Goal: Information Seeking & Learning: Learn about a topic

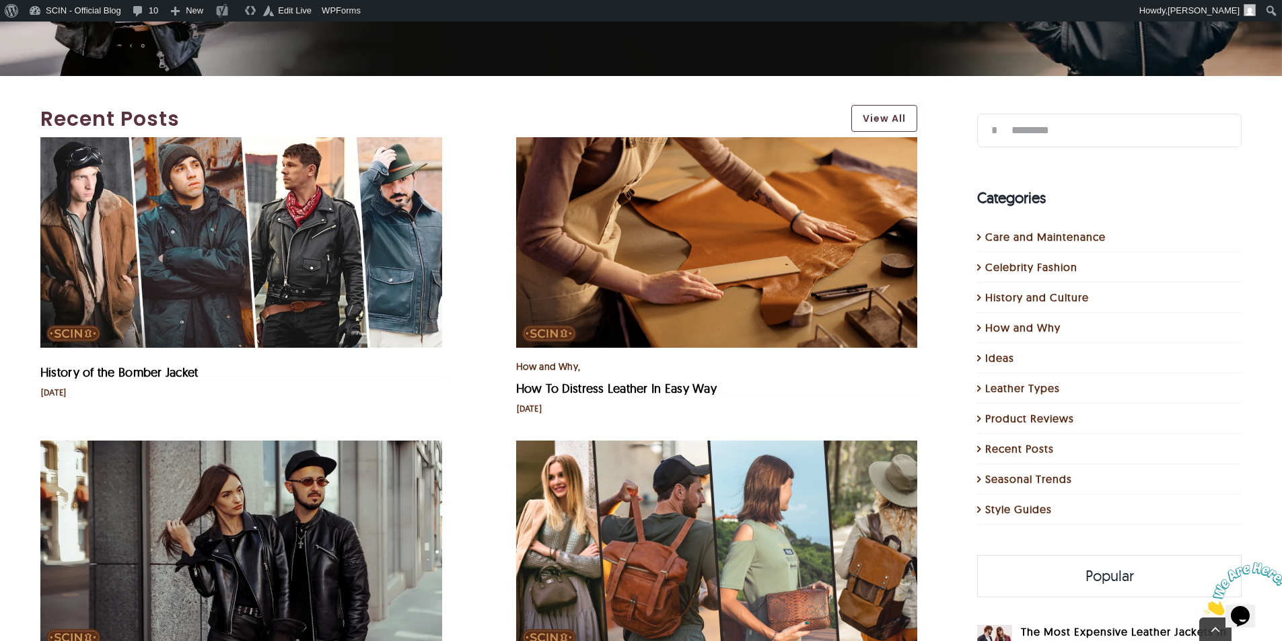
click at [336, 185] on img "History of the Bomber Jacket" at bounding box center [241, 242] width 402 height 211
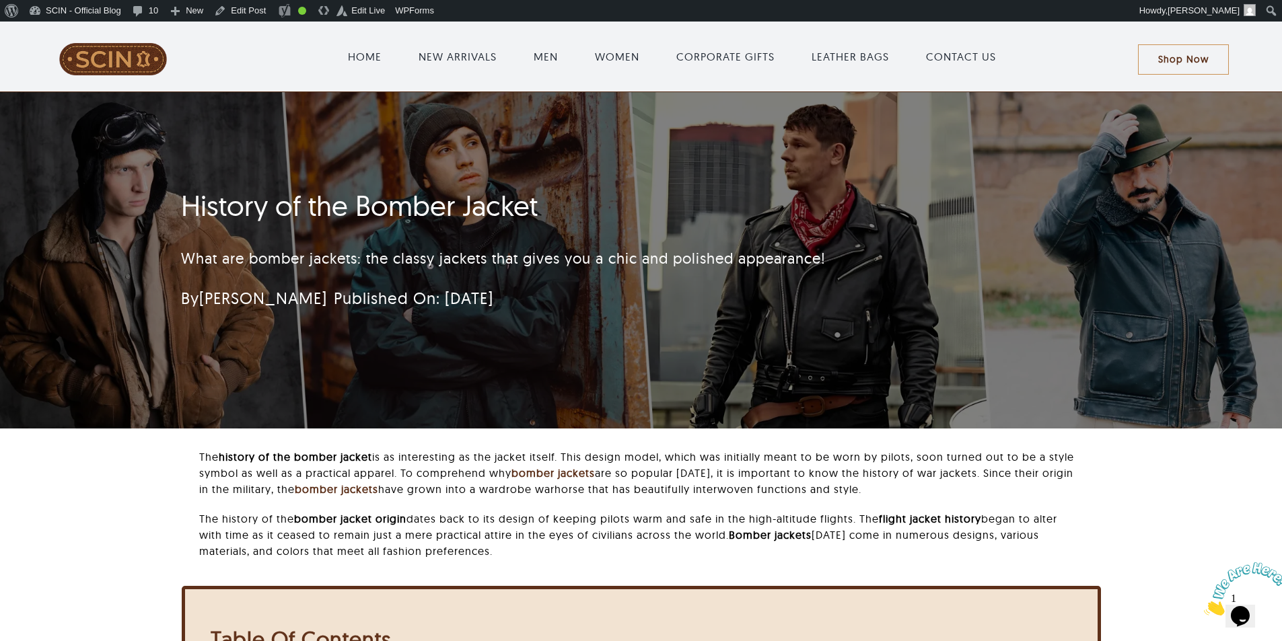
click at [316, 246] on div "What are bomber jackets: the classy jackets that gives you a chic and polished …" at bounding box center [561, 259] width 760 height 52
click at [894, 339] on div "History of the Bomber Jacket What are bomber jackets: the classy jackets that g…" at bounding box center [641, 260] width 956 height 336
click at [1038, 225] on div "History of the Bomber Jacket What are bomber jackets: the classy jackets that g…" at bounding box center [641, 260] width 956 height 336
click at [1061, 363] on div "History of the Bomber Jacket What are bomber jackets: the classy jackets that g…" at bounding box center [641, 260] width 956 height 336
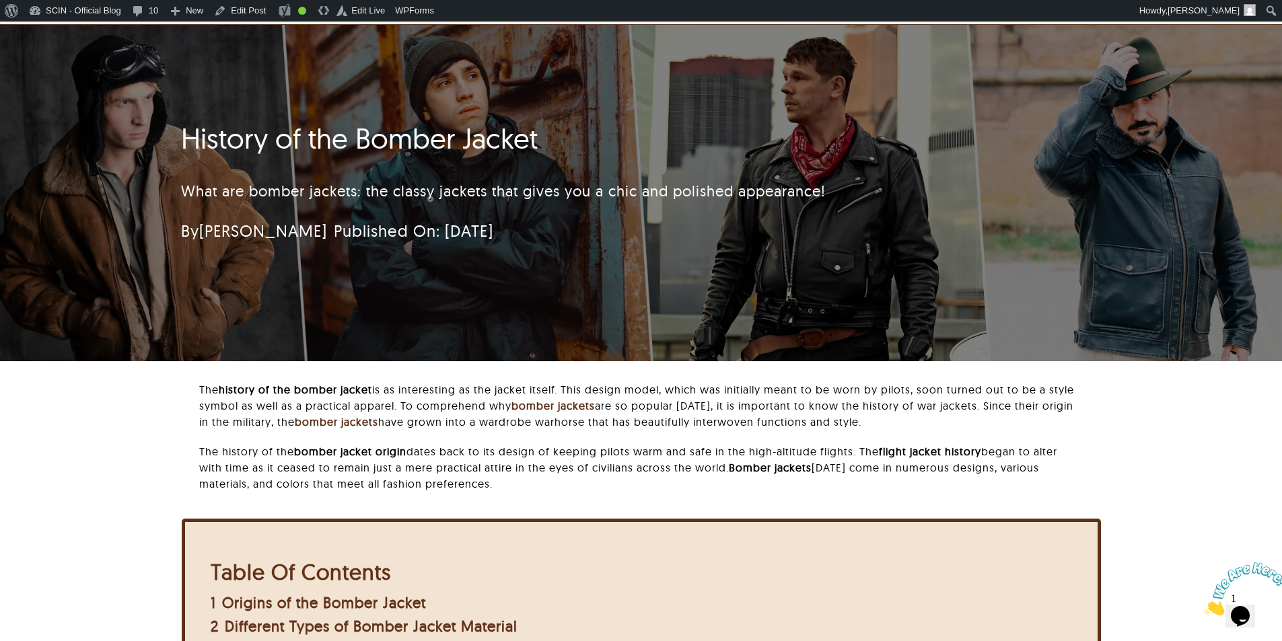
scroll to position [135, 0]
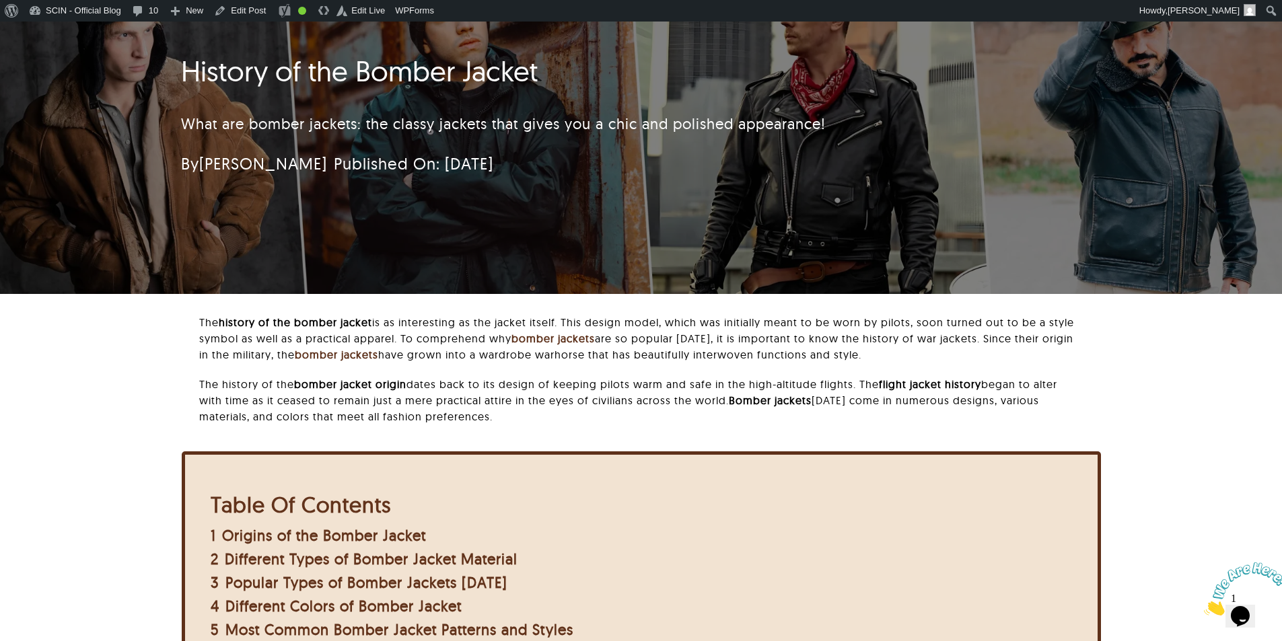
click at [1106, 429] on div "The history of the bomber jacket is as interesting as the jacket itself. This d…" at bounding box center [641, 525] width 1141 height 423
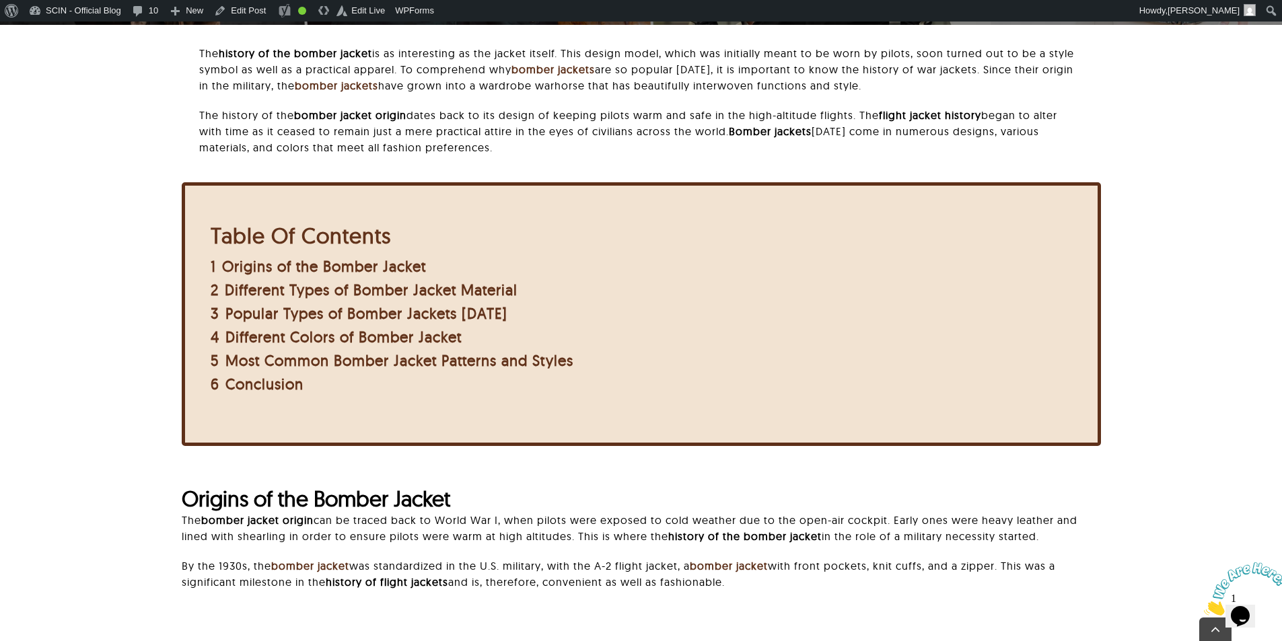
click at [724, 495] on h2 "Origins of the Bomber Jacket" at bounding box center [641, 499] width 919 height 26
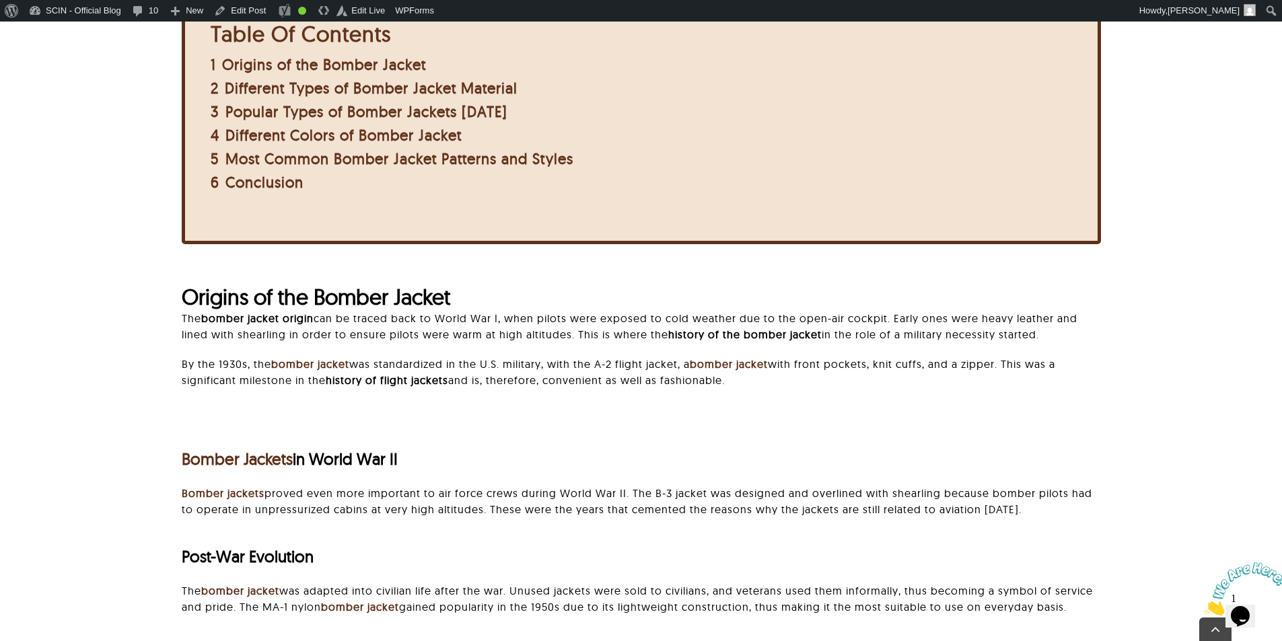
click at [900, 450] on h3 "Bomber Jackets in World War II" at bounding box center [641, 460] width 919 height 20
click at [847, 415] on div "Bomber Jackets in World War II Bomber jackets proved even more important to air…" at bounding box center [641, 635] width 919 height 441
click at [797, 478] on div "Bomber Jackets in World War II" at bounding box center [641, 459] width 919 height 52
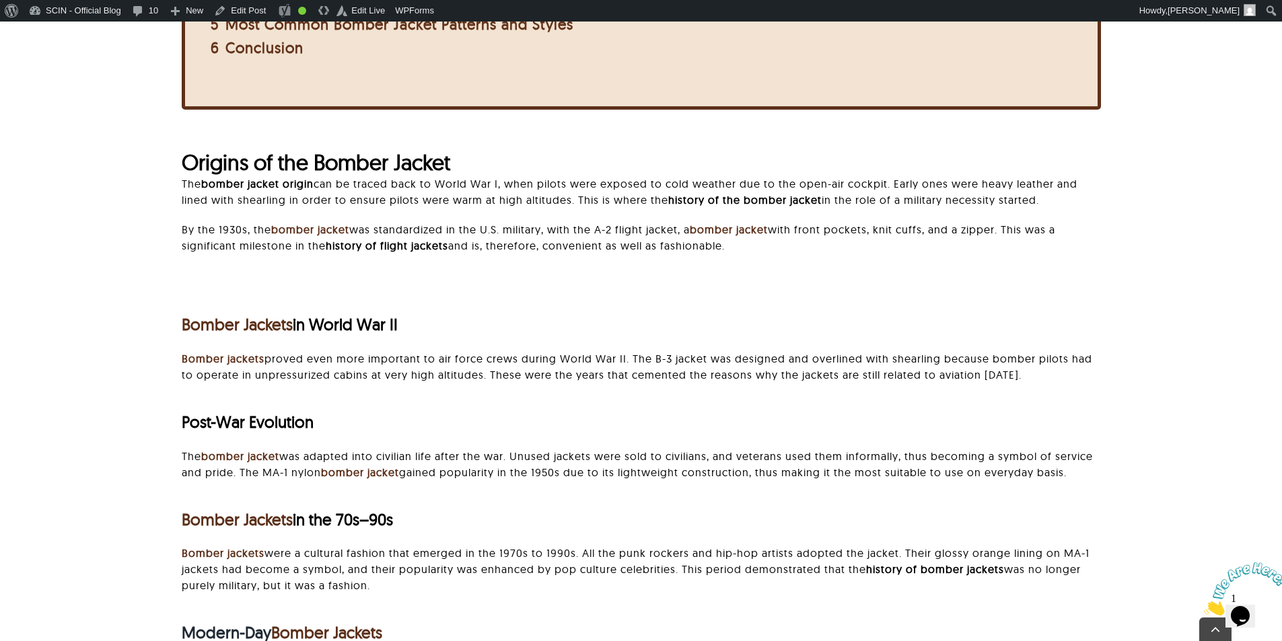
click at [812, 365] on p "Bomber jackets proved even more important to air force crews during World War I…" at bounding box center [641, 367] width 919 height 32
click at [935, 410] on div "Post-War Evolution" at bounding box center [641, 422] width 919 height 52
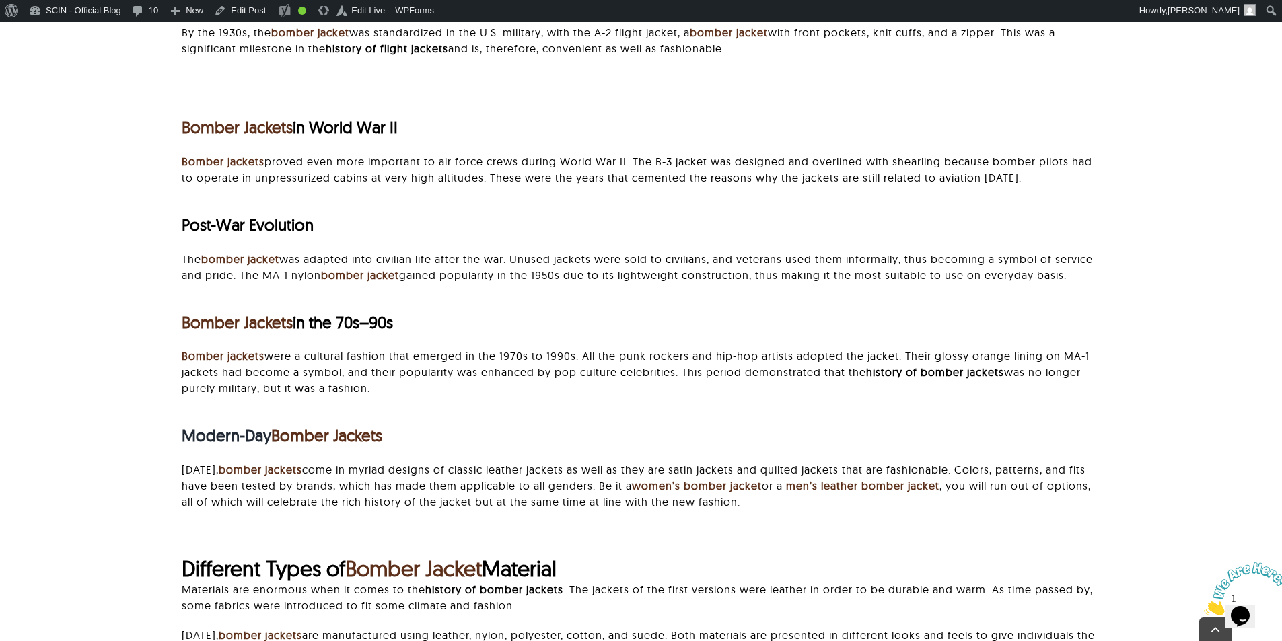
scroll to position [942, 0]
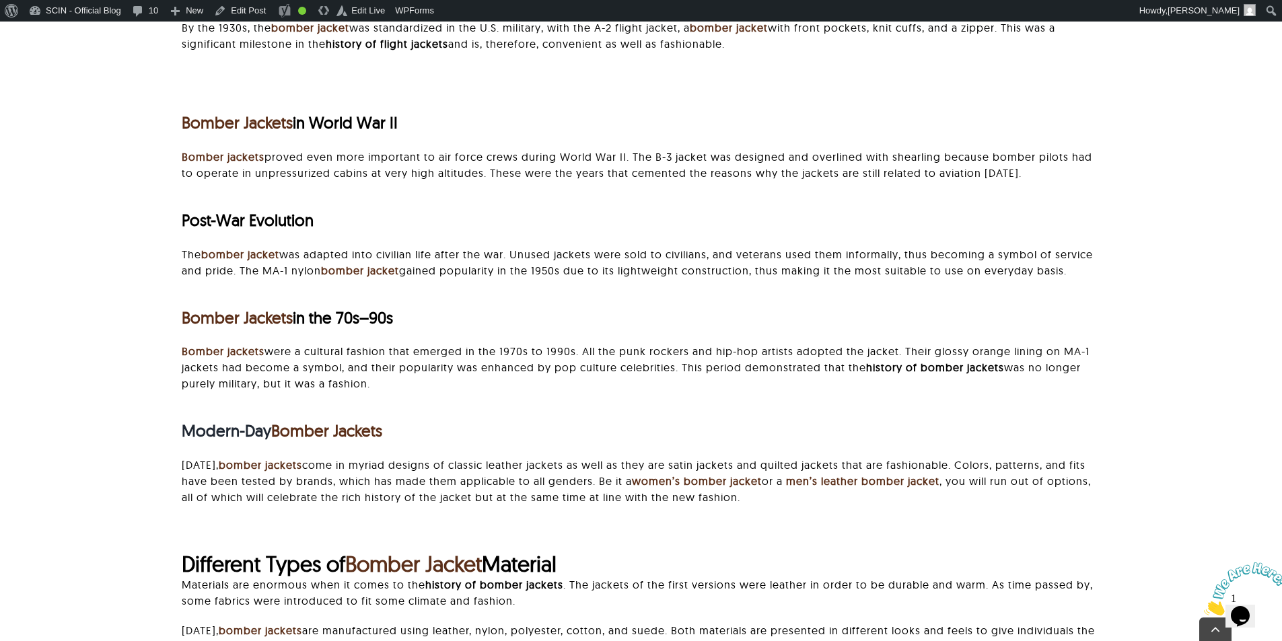
click at [1001, 362] on b "history of bomber jackets" at bounding box center [935, 367] width 138 height 13
click at [988, 505] on p "Today, bomber jackets come in myriad designs of classic leather jackets as well…" at bounding box center [641, 481] width 919 height 48
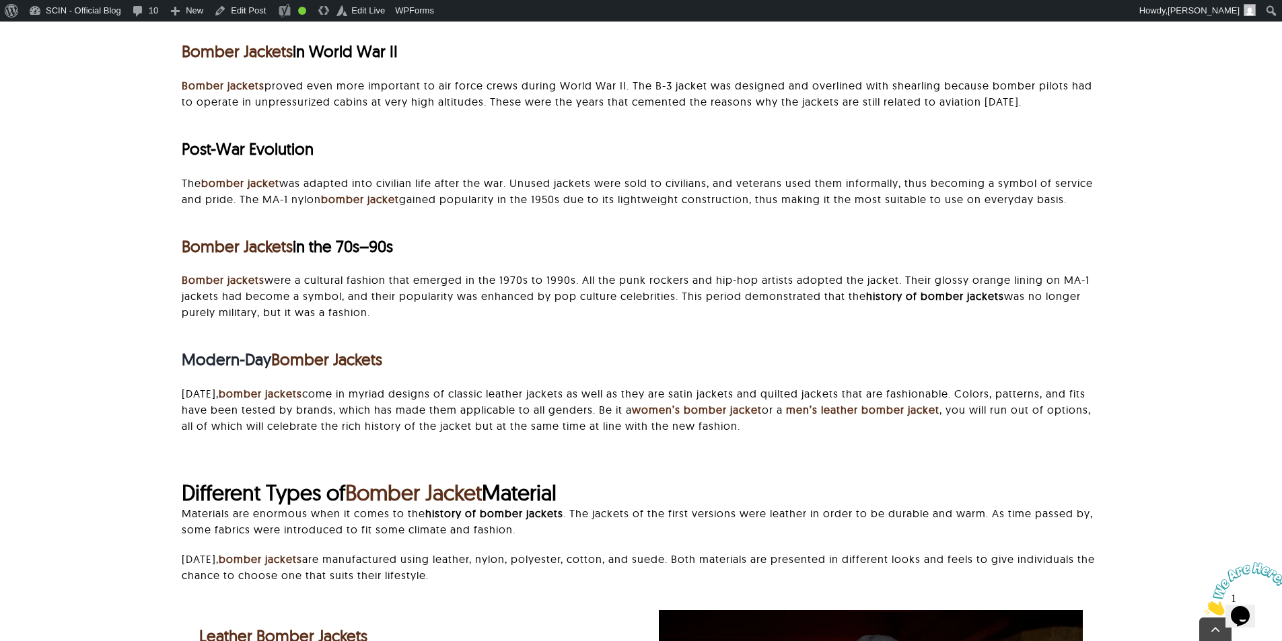
scroll to position [1077, 0]
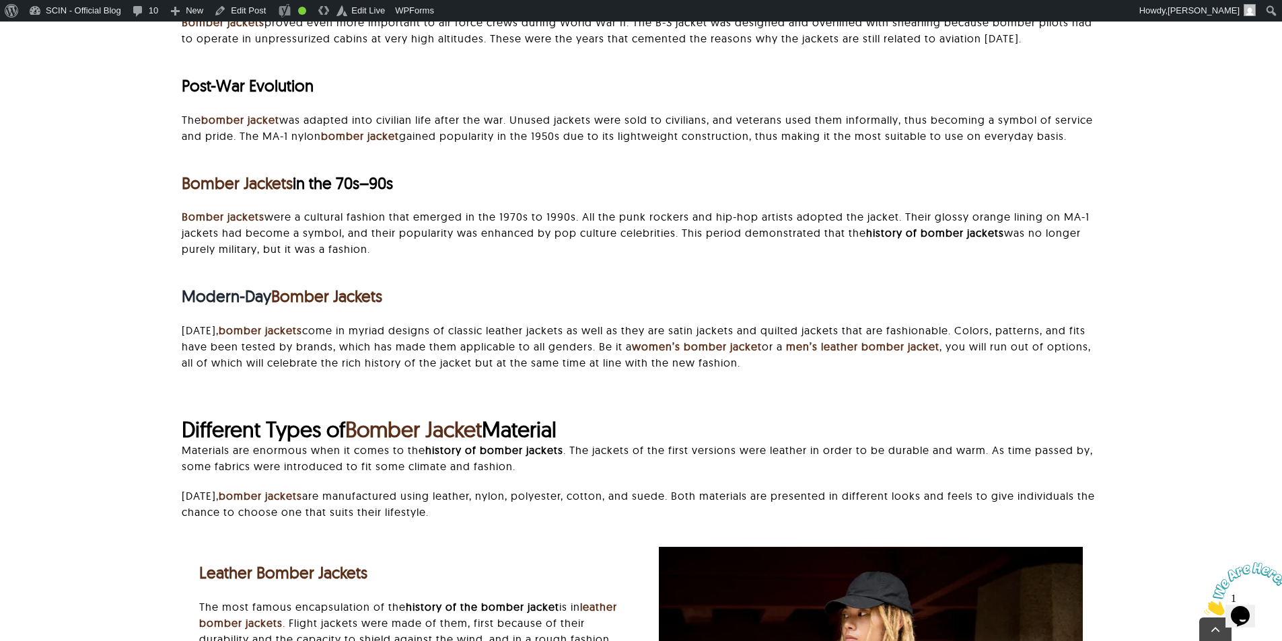
click at [985, 417] on h2 "Different Types of Bomber Jacket Material" at bounding box center [641, 430] width 919 height 26
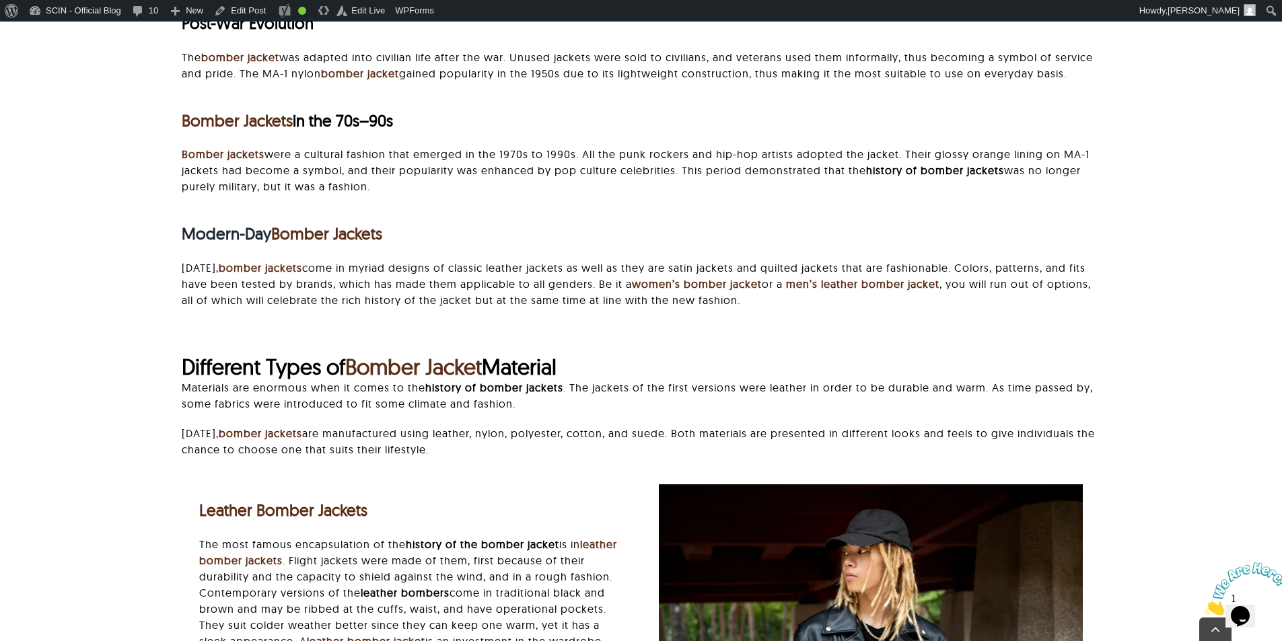
scroll to position [1211, 0]
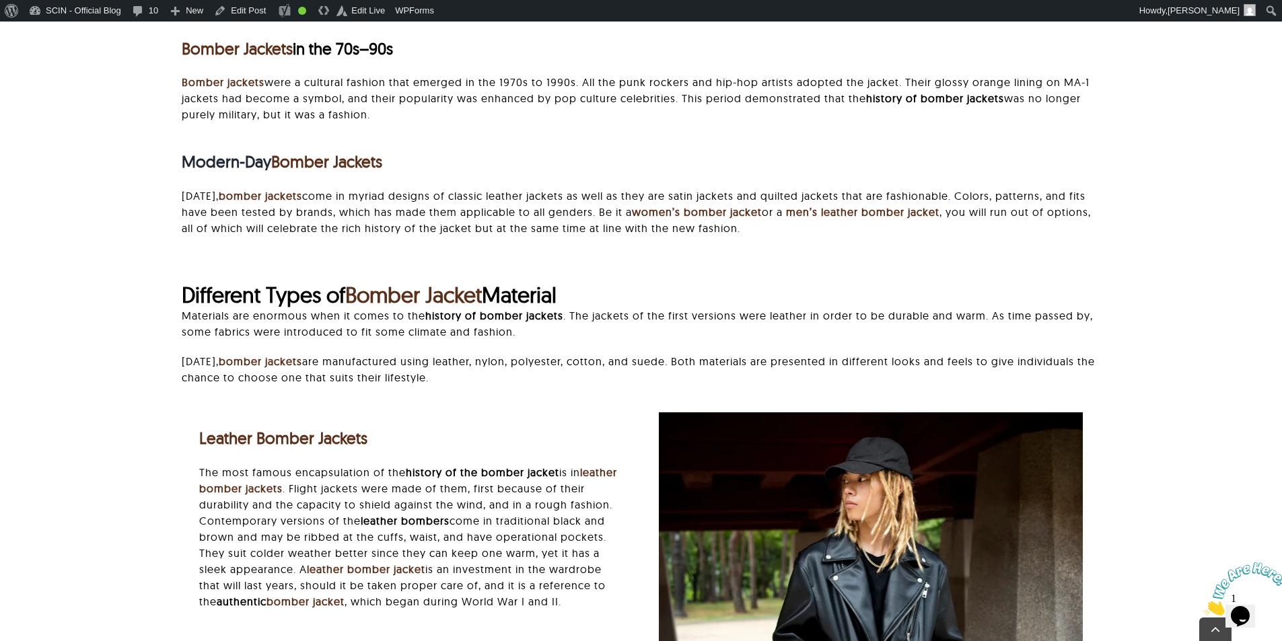
click at [1051, 351] on div "Materials are enormous when it comes to the history of bomber jackets . The jac…" at bounding box center [641, 354] width 919 height 92
click at [995, 254] on div "Origins of the Bomber Jacket The bomber jacket origin can be traced back to Wor…" at bounding box center [641, 202] width 919 height 1084
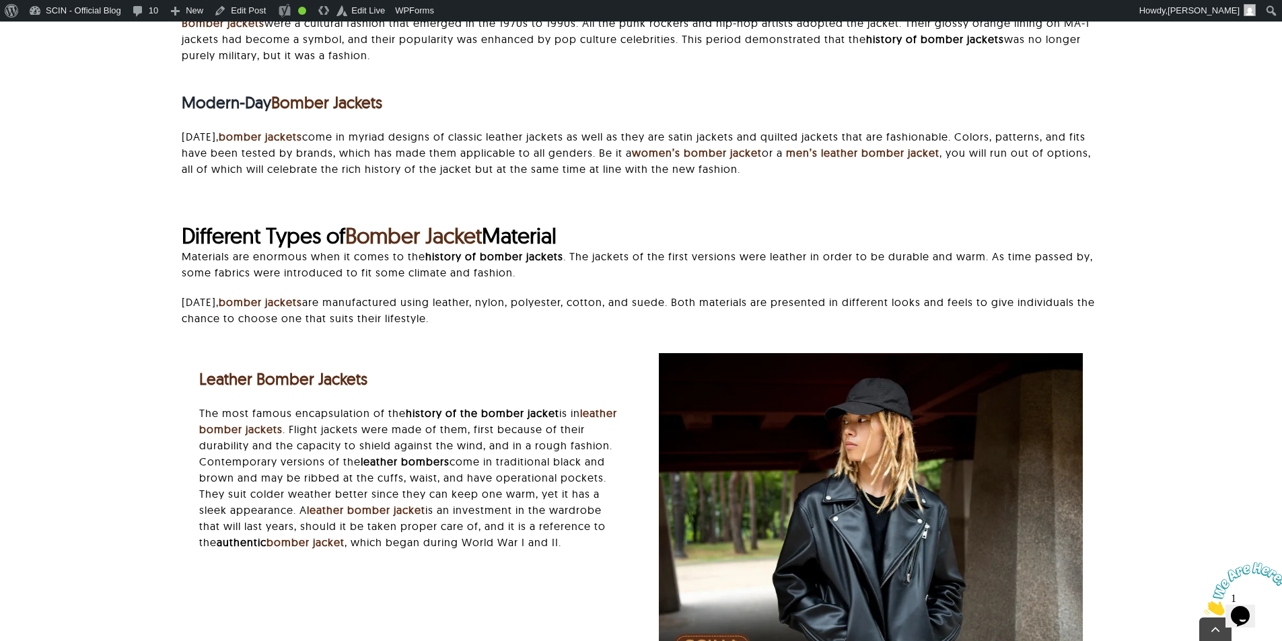
scroll to position [1346, 0]
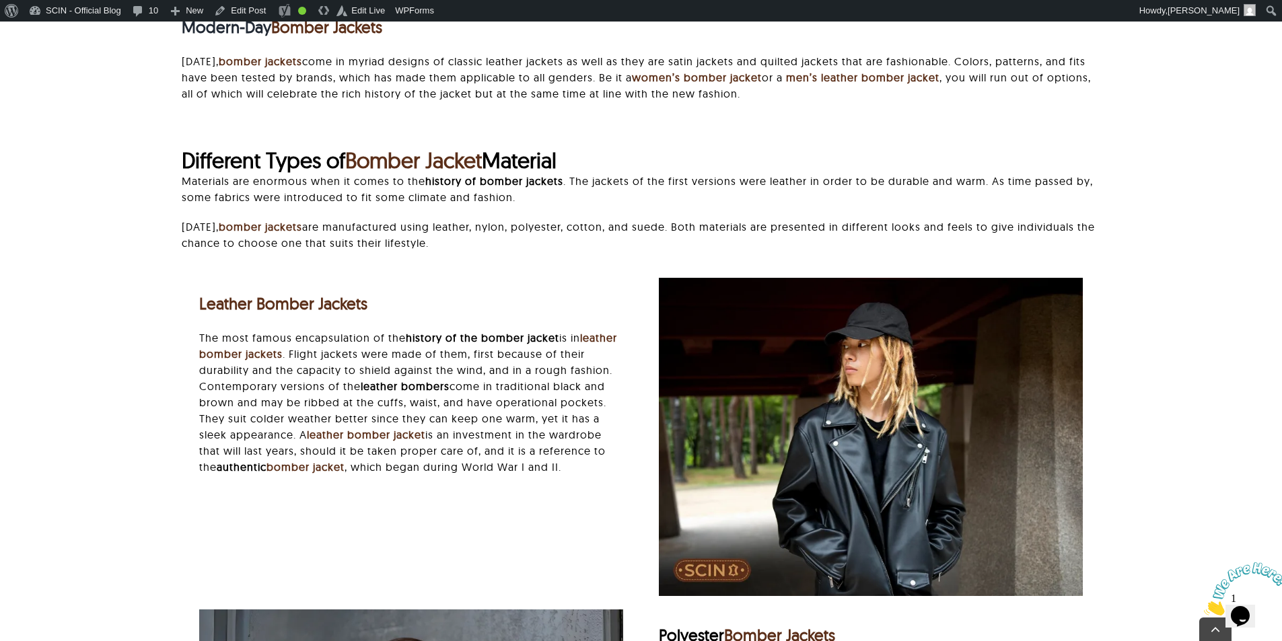
click at [874, 206] on div "Materials are enormous when it comes to the history of bomber jackets . The jac…" at bounding box center [641, 219] width 919 height 92
click at [231, 14] on link "Edit Post" at bounding box center [240, 11] width 63 height 22
click at [170, 159] on div "Origins of the Bomber Jacket The bomber jacket origin can be traced back to Wor…" at bounding box center [641, 68] width 1141 height 1084
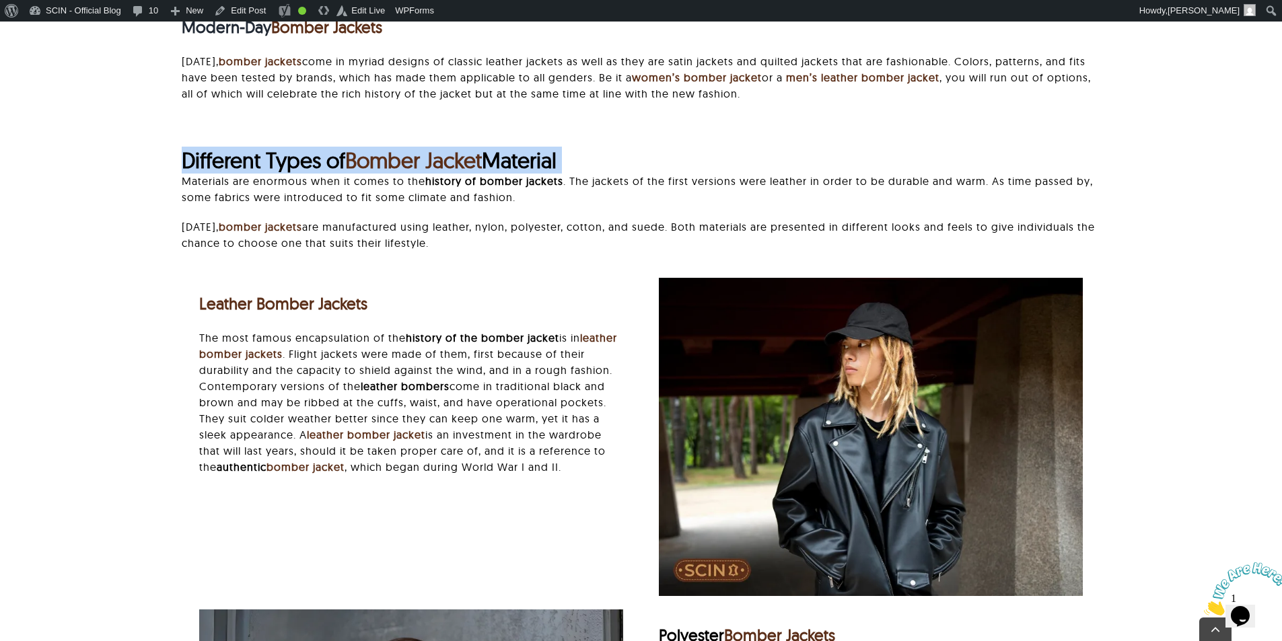
click at [170, 159] on div "Origins of the Bomber Jacket The bomber jacket origin can be traced back to Wor…" at bounding box center [641, 68] width 1141 height 1084
click at [199, 160] on span "Different Types of" at bounding box center [264, 160] width 164 height 27
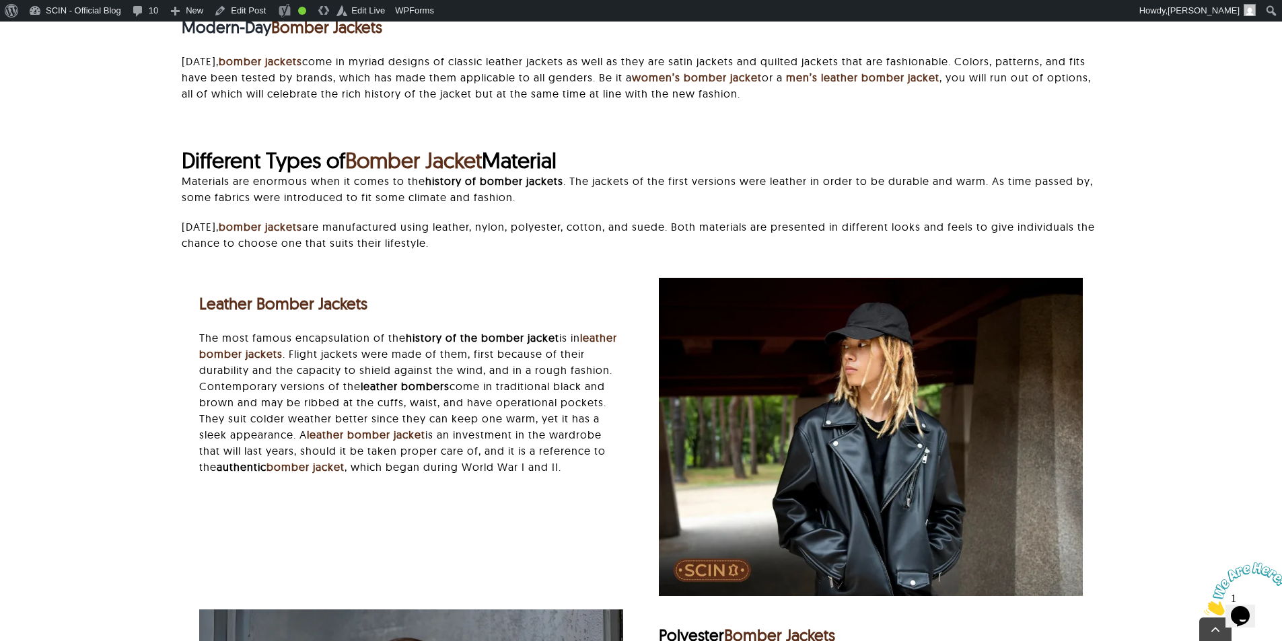
click at [92, 203] on div "Origins of the Bomber Jacket The bomber jacket origin can be traced back to Wor…" at bounding box center [641, 68] width 1141 height 1084
click at [213, 174] on p "Materials are enormous when it comes to the history of bomber jackets . The jac…" at bounding box center [641, 189] width 919 height 32
click at [215, 164] on span "Different Types of" at bounding box center [264, 160] width 164 height 27
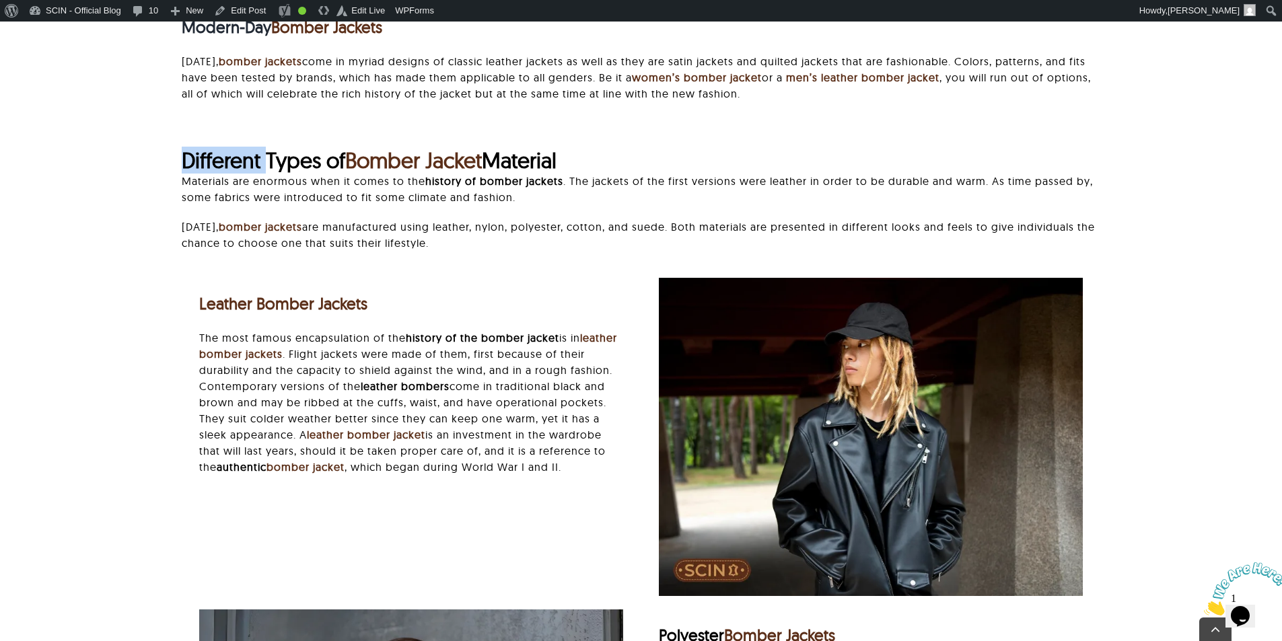
click at [215, 164] on span "Different Types of" at bounding box center [264, 160] width 164 height 27
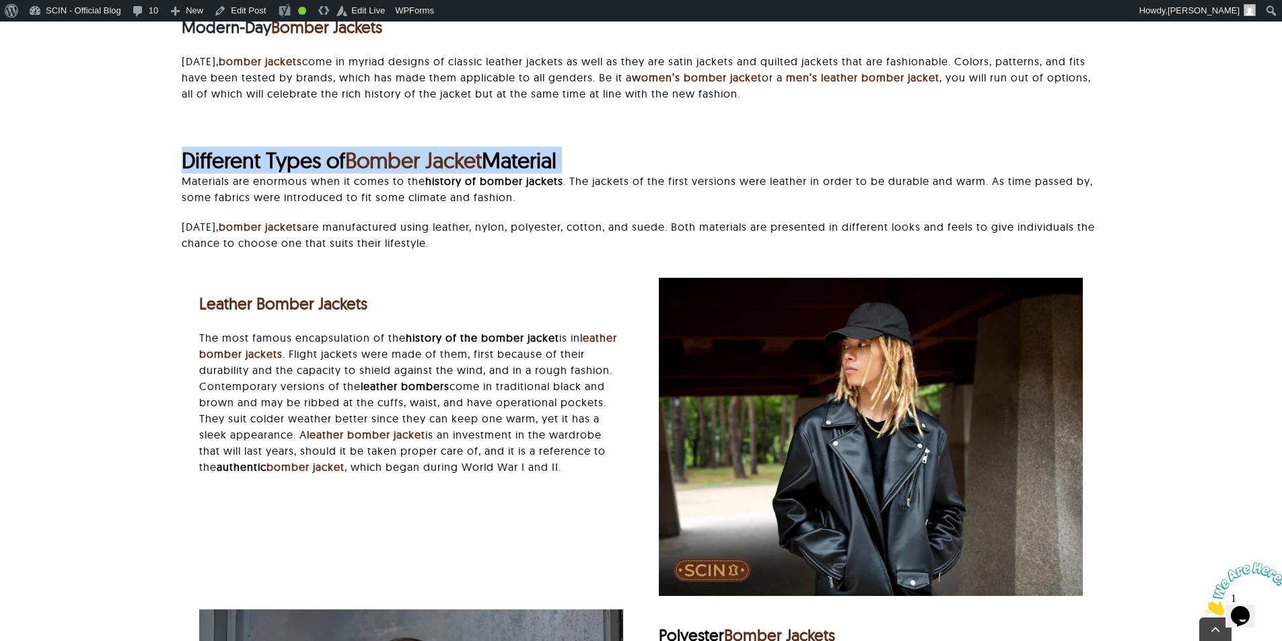
click at [215, 164] on span "Different Types of" at bounding box center [264, 160] width 164 height 27
copy div "Different Types of Bomber Jacket Material"
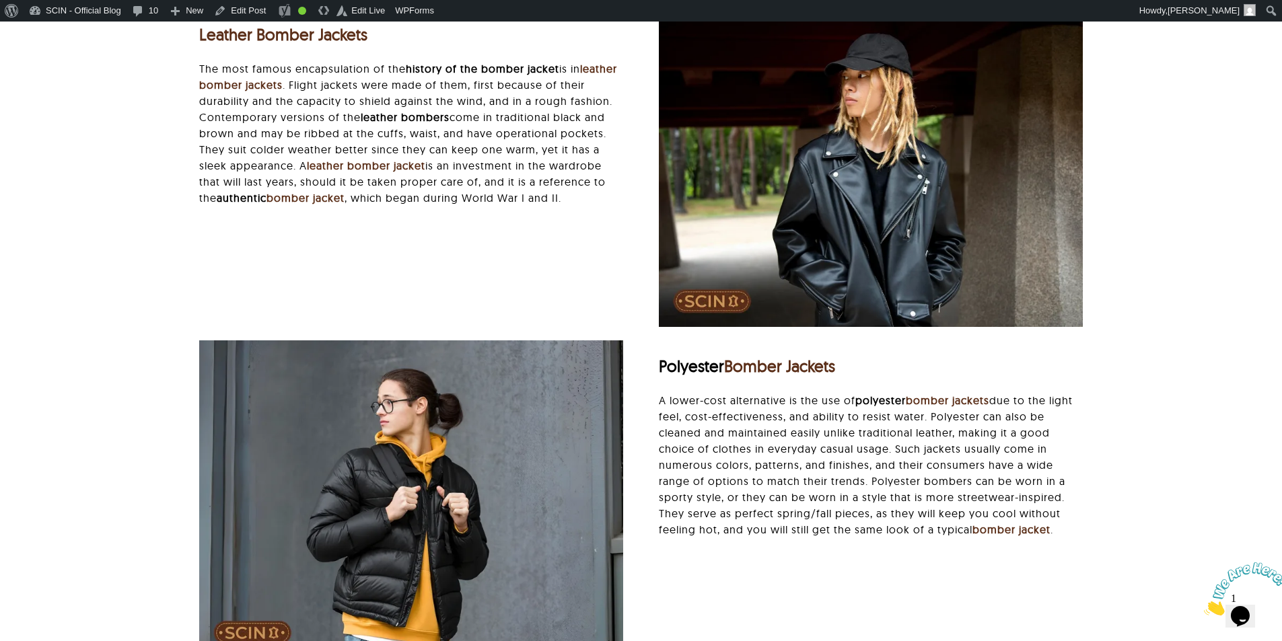
scroll to position [1211, 0]
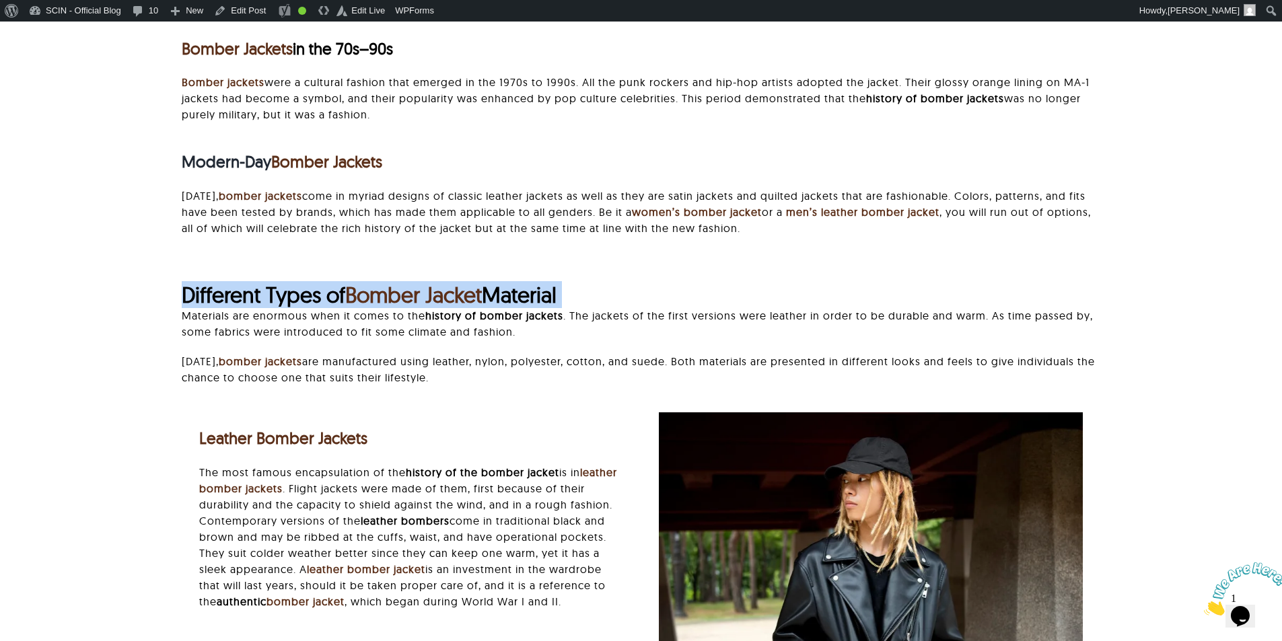
click at [264, 299] on span "Different Types of" at bounding box center [264, 294] width 164 height 27
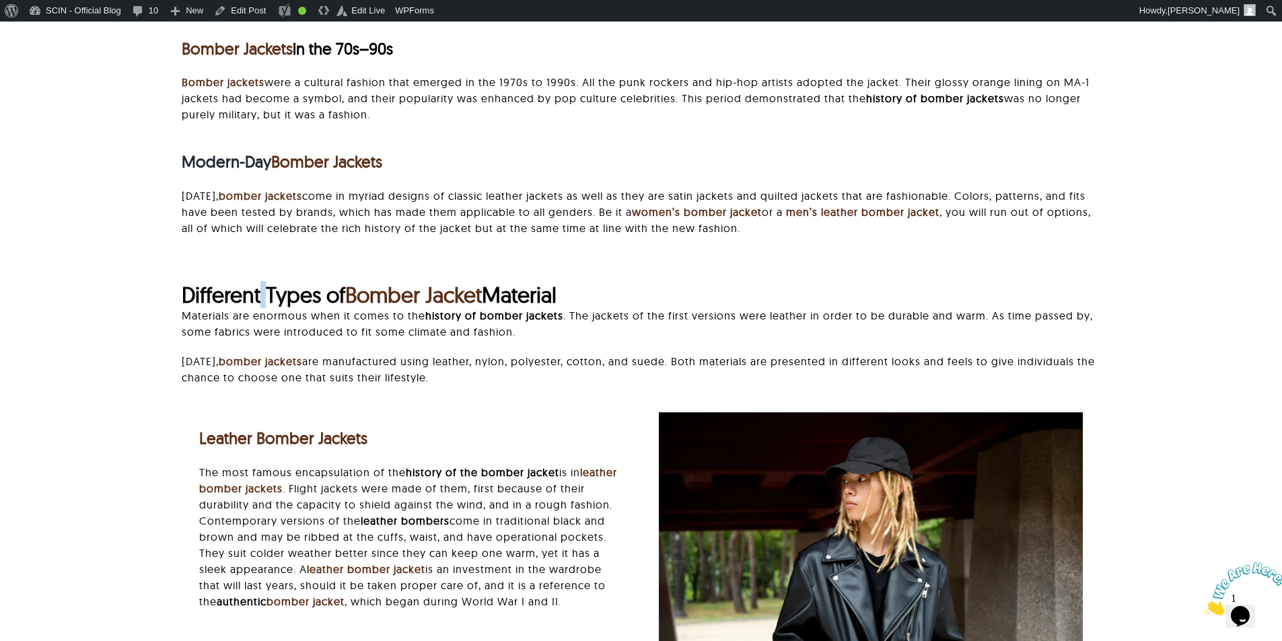
click at [264, 299] on span "Different Types of" at bounding box center [264, 294] width 164 height 27
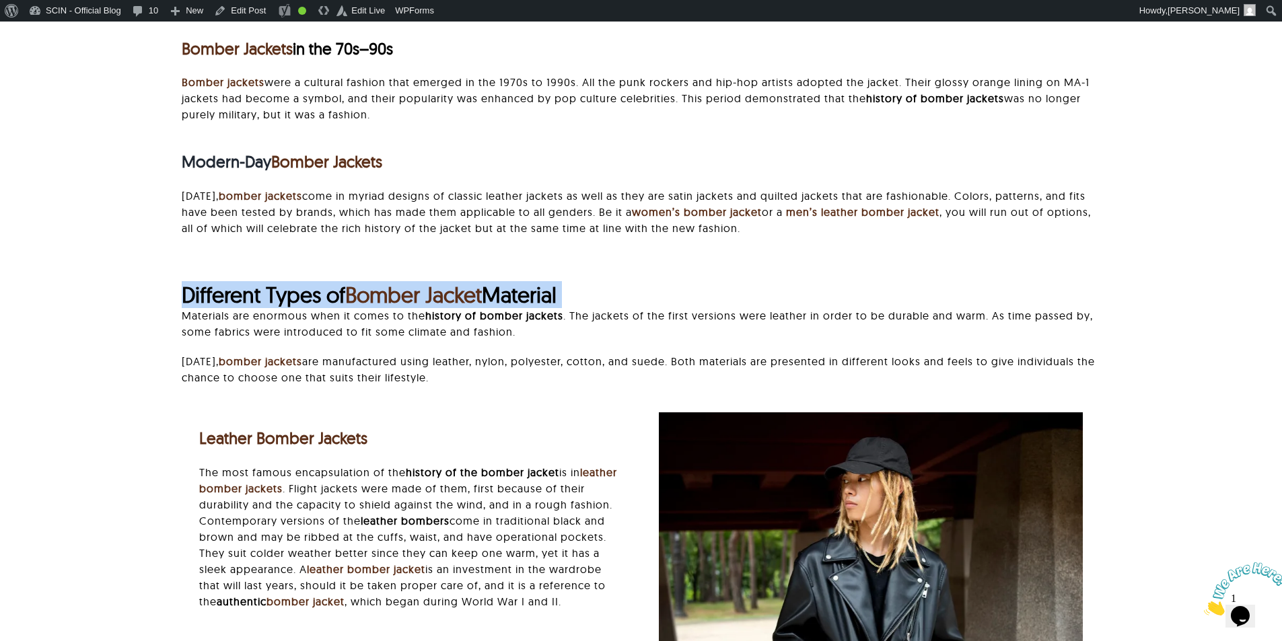
click at [264, 299] on span "Different Types of" at bounding box center [264, 294] width 164 height 27
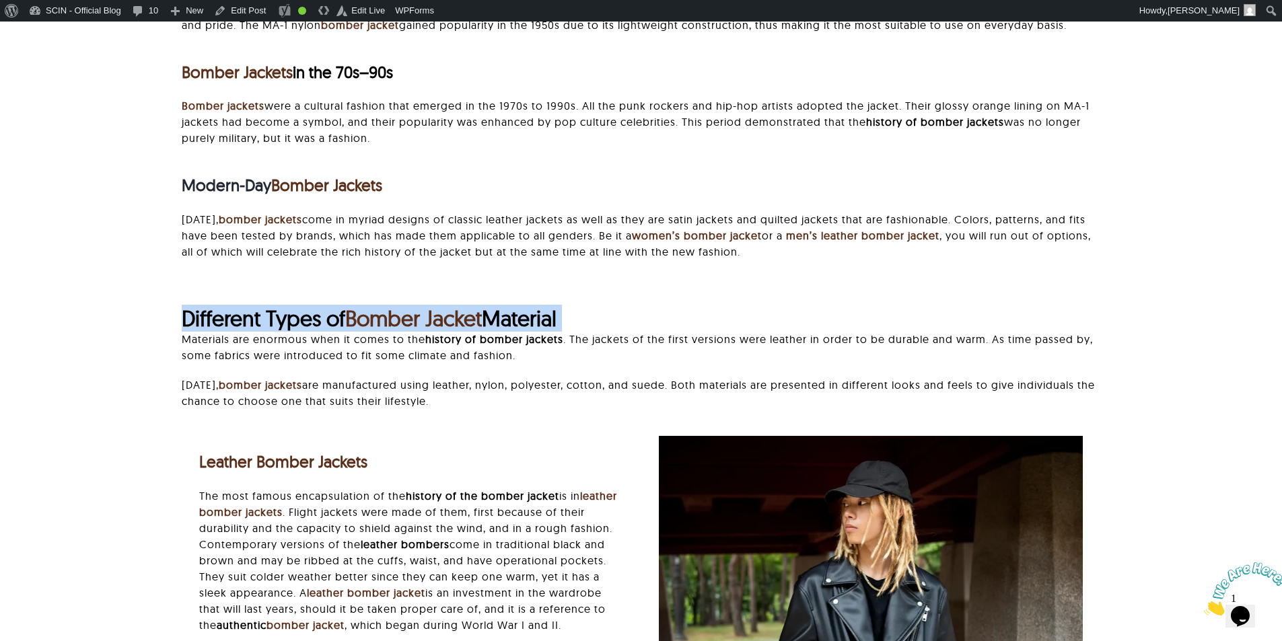
scroll to position [1077, 0]
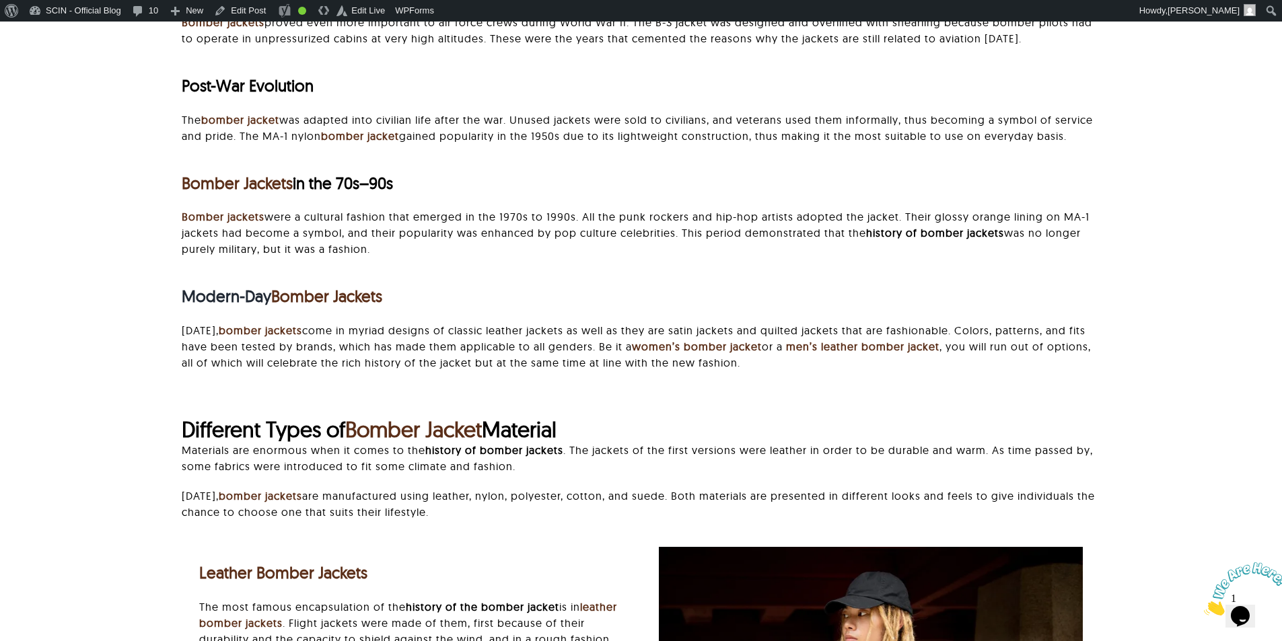
click at [1167, 384] on div "Origins of the Bomber Jacket The bomber jacket origin can be traced back to Wor…" at bounding box center [641, 337] width 1141 height 1084
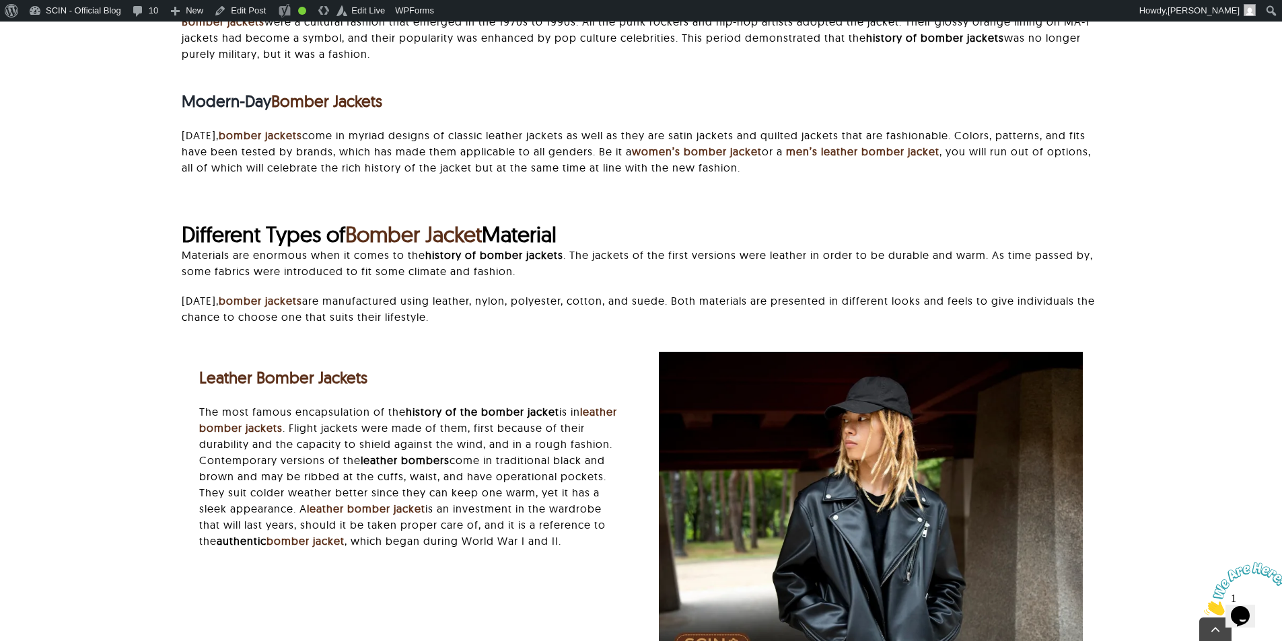
scroll to position [1279, 0]
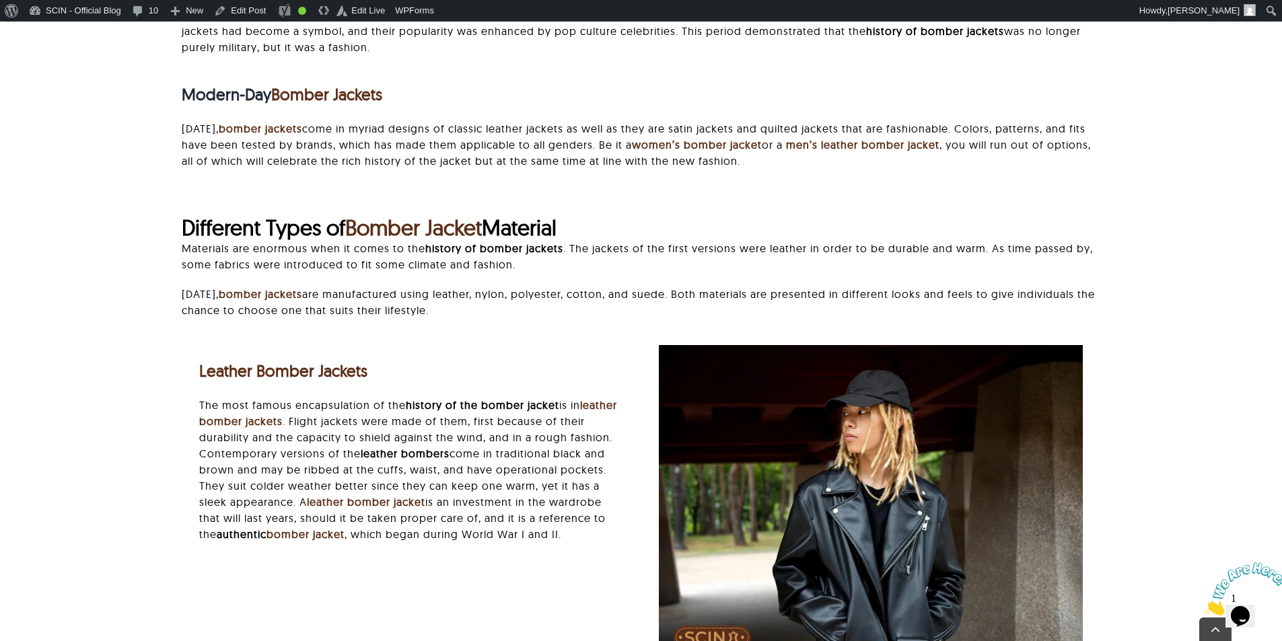
click at [1160, 324] on div "Origins of the Bomber Jacket The bomber jacket origin can be traced back to Wor…" at bounding box center [641, 135] width 1141 height 1084
click at [495, 489] on p "The most famous encapsulation of the history of the bomber jacket is in leather…" at bounding box center [411, 469] width 425 height 145
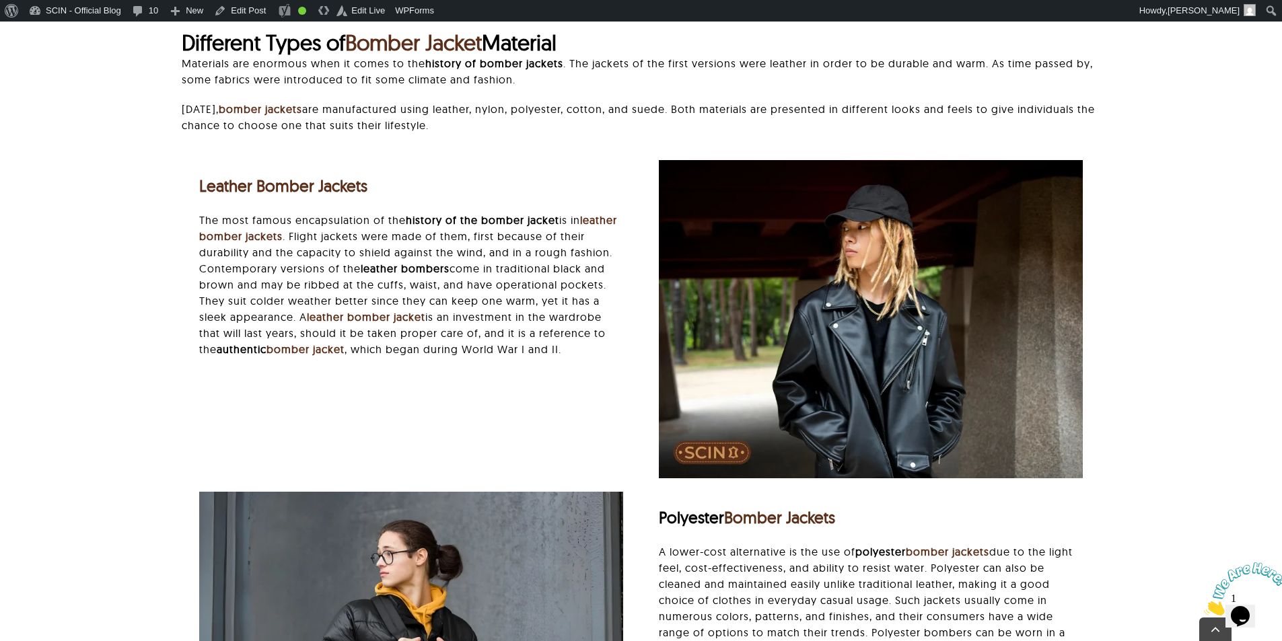
scroll to position [1548, 0]
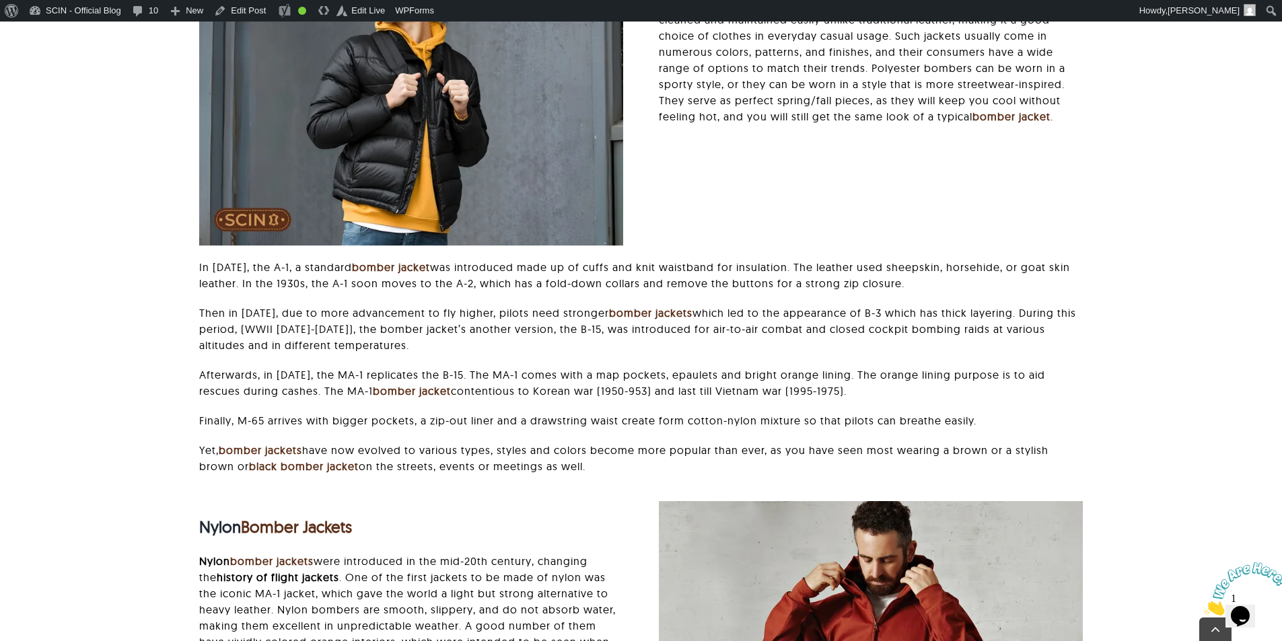
scroll to position [2154, 0]
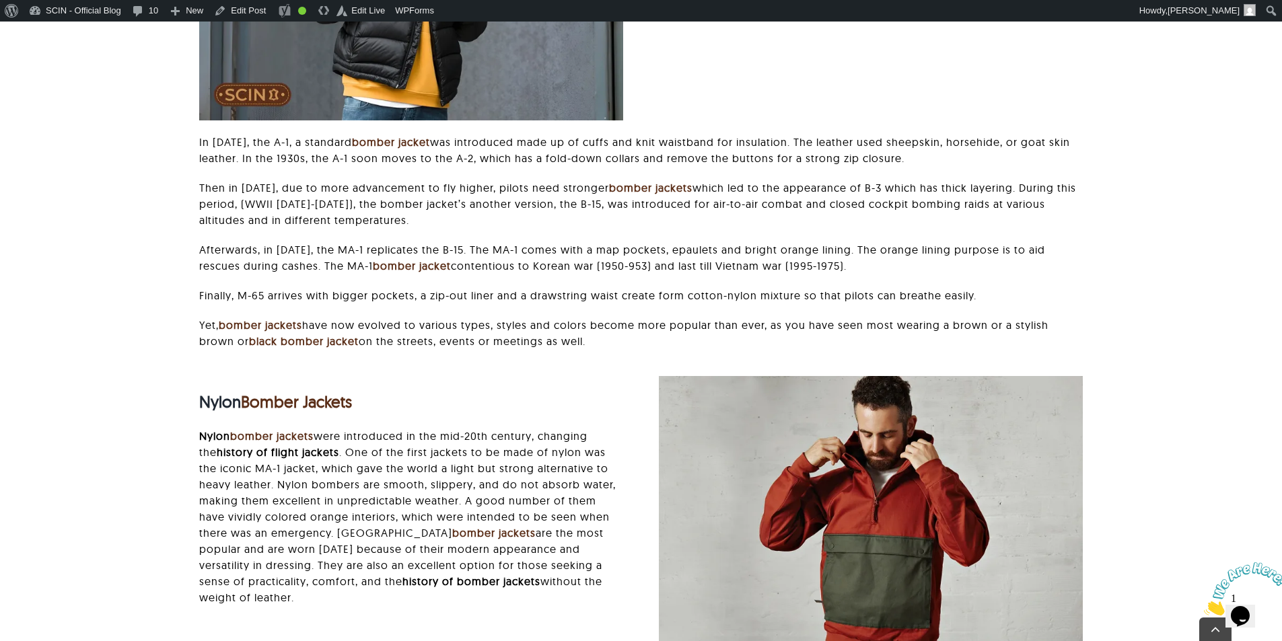
click at [1092, 312] on div "In 1927, the A-1, a standard bomber jacket was introduced made up of cuffs and …" at bounding box center [641, 248] width 919 height 229
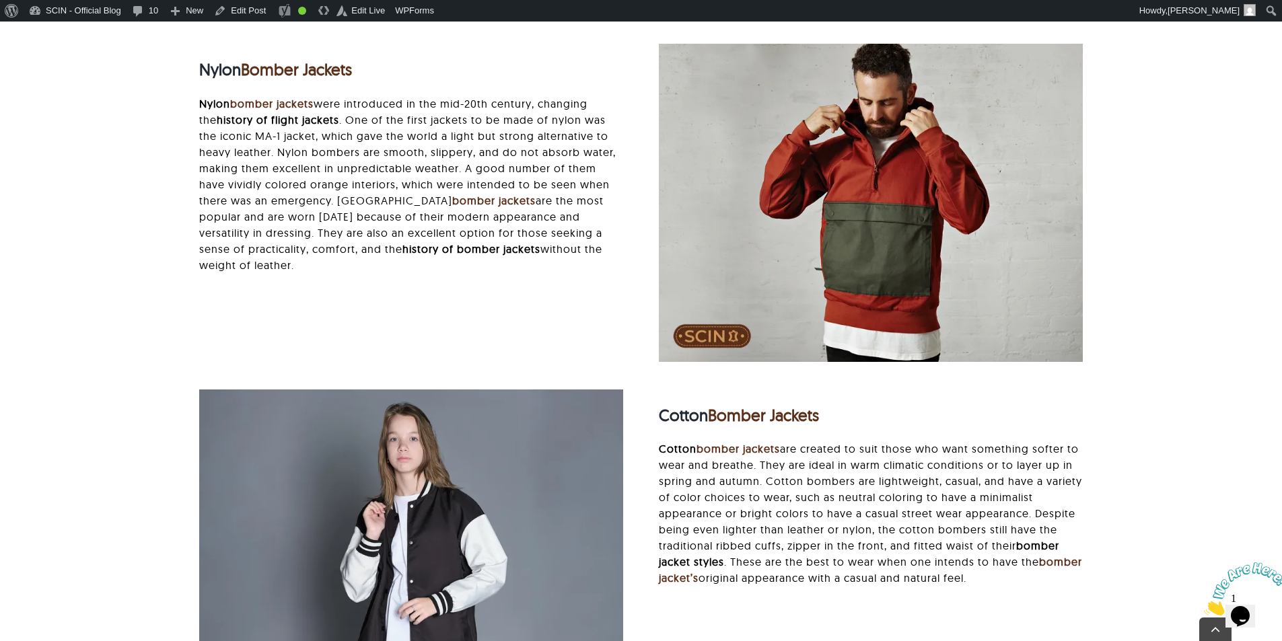
scroll to position [2490, 0]
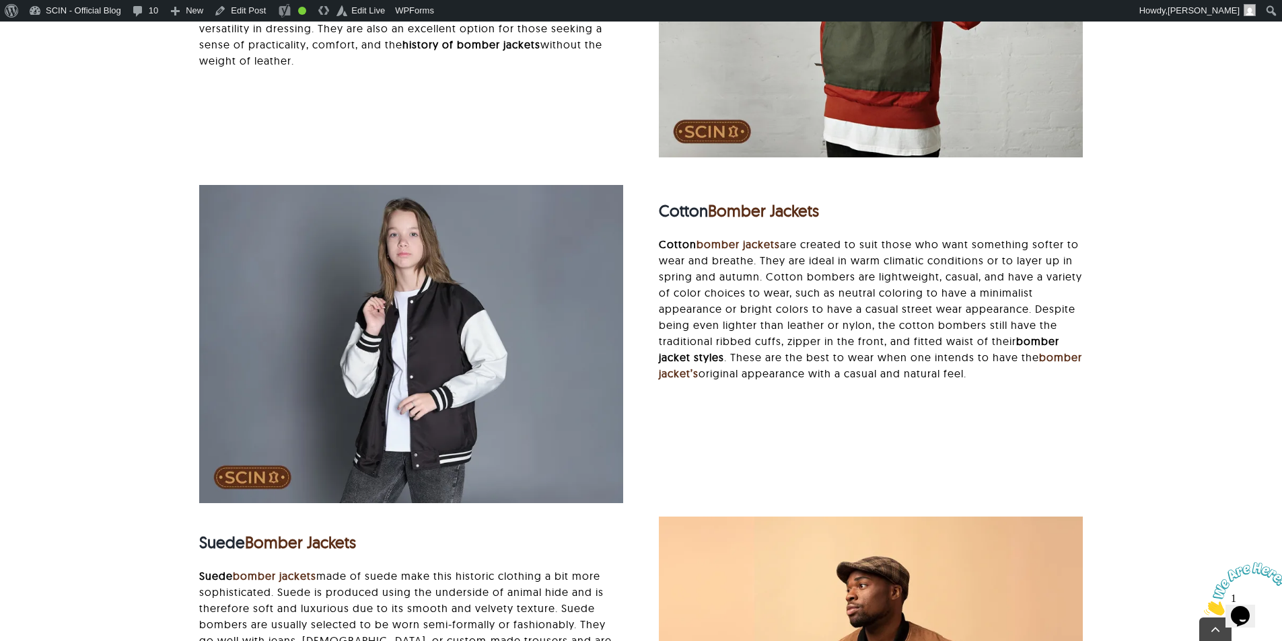
scroll to position [2692, 0]
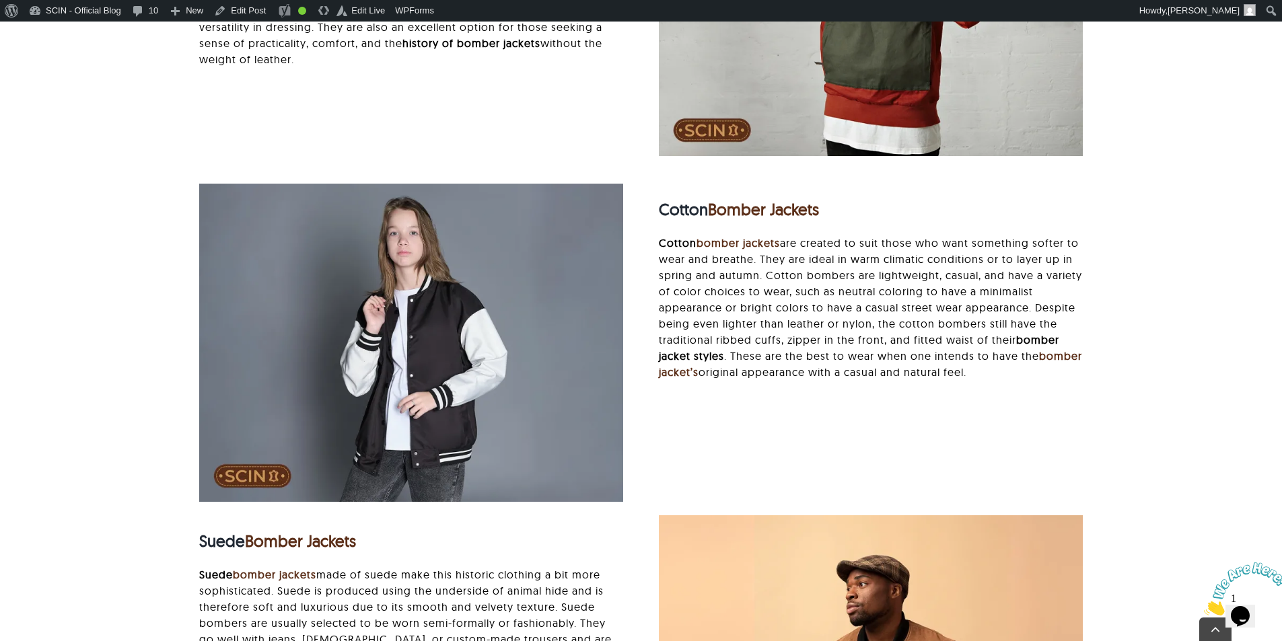
click at [1118, 378] on div "Cotton Bomber Jackets Cotton bomber jackets are created to suit those who want …" at bounding box center [641, 350] width 1141 height 332
click at [1170, 413] on div "Cotton Bomber Jackets Cotton bomber jackets are created to suit those who want …" at bounding box center [641, 350] width 1141 height 332
click at [954, 460] on div "Cotton Bomber Jackets Cotton bomber jackets are created to suit those who want …" at bounding box center [641, 350] width 919 height 332
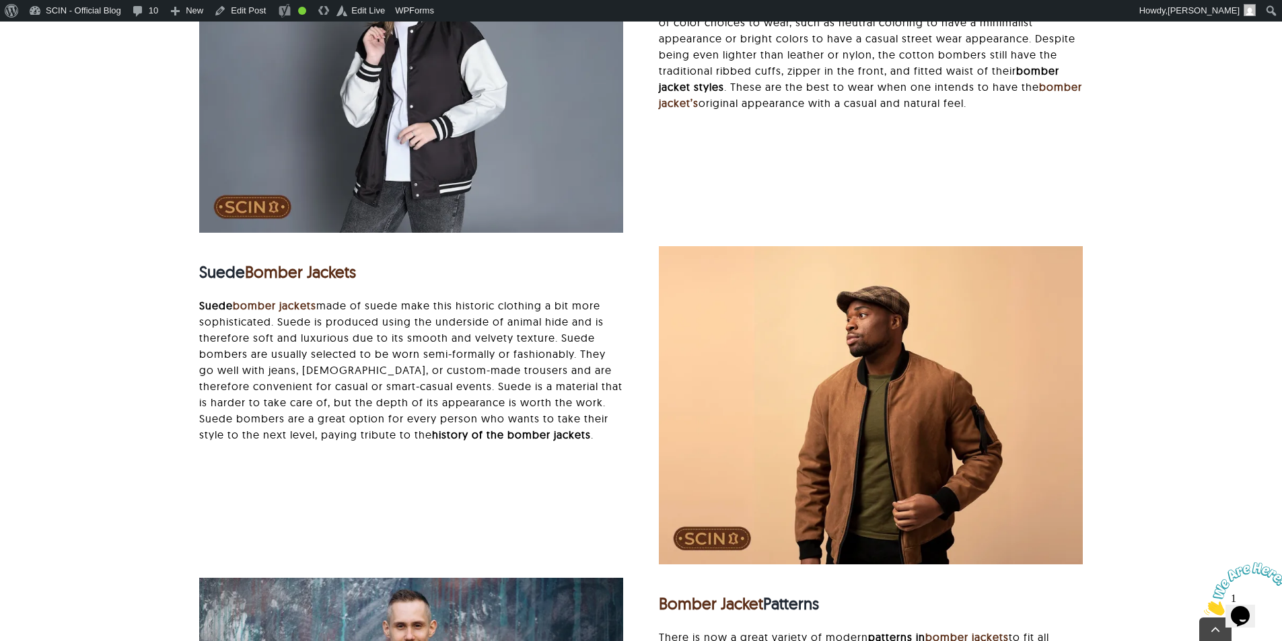
click at [550, 448] on div "Suede Bomber Jackets Suede bomber jackets made of suede make this historic clot…" at bounding box center [411, 351] width 425 height 211
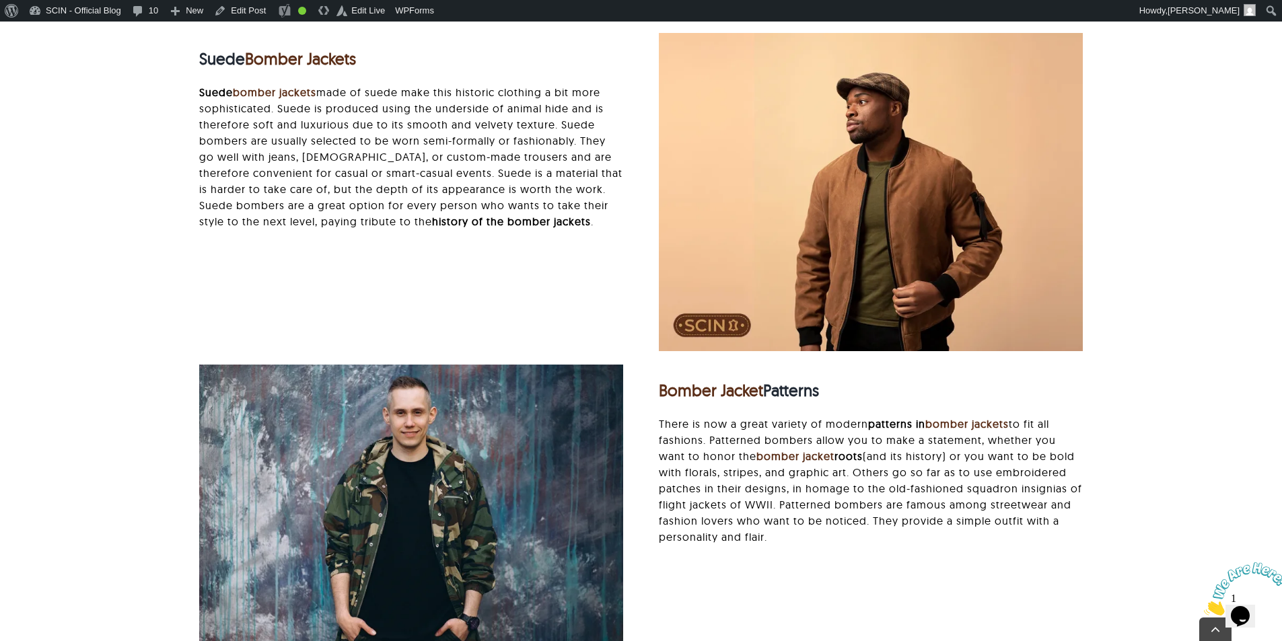
scroll to position [3230, 0]
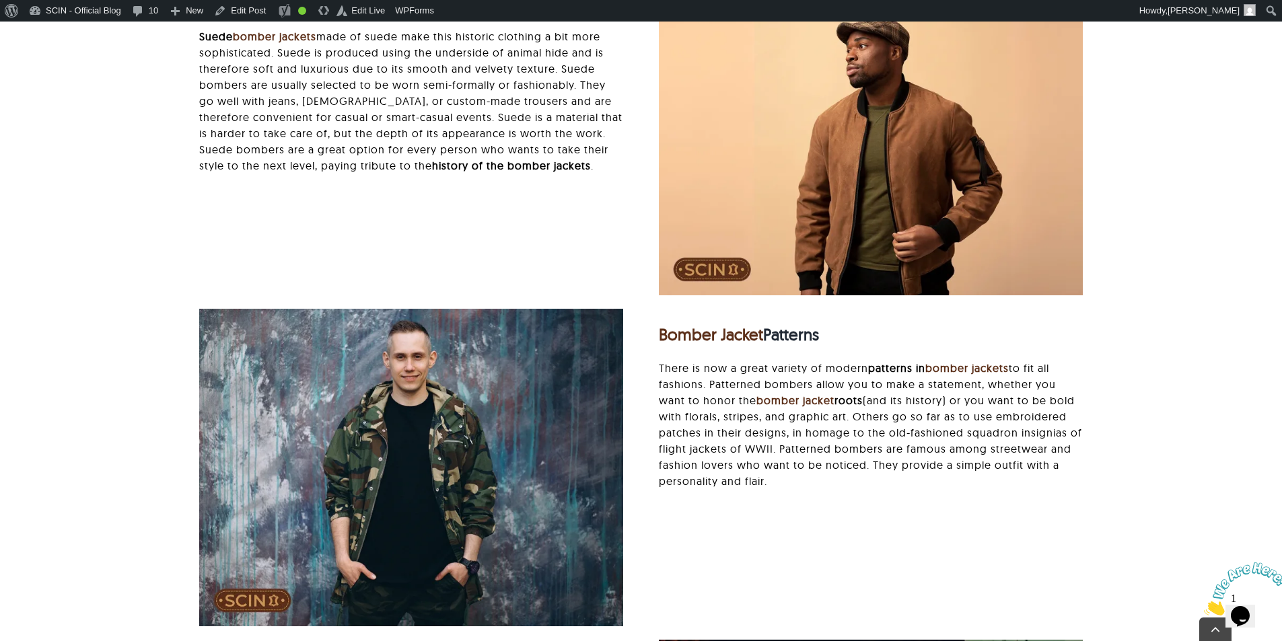
click at [1057, 456] on p "There is now a great variety of modern patterns in bomber jackets to fit all fa…" at bounding box center [871, 424] width 425 height 129
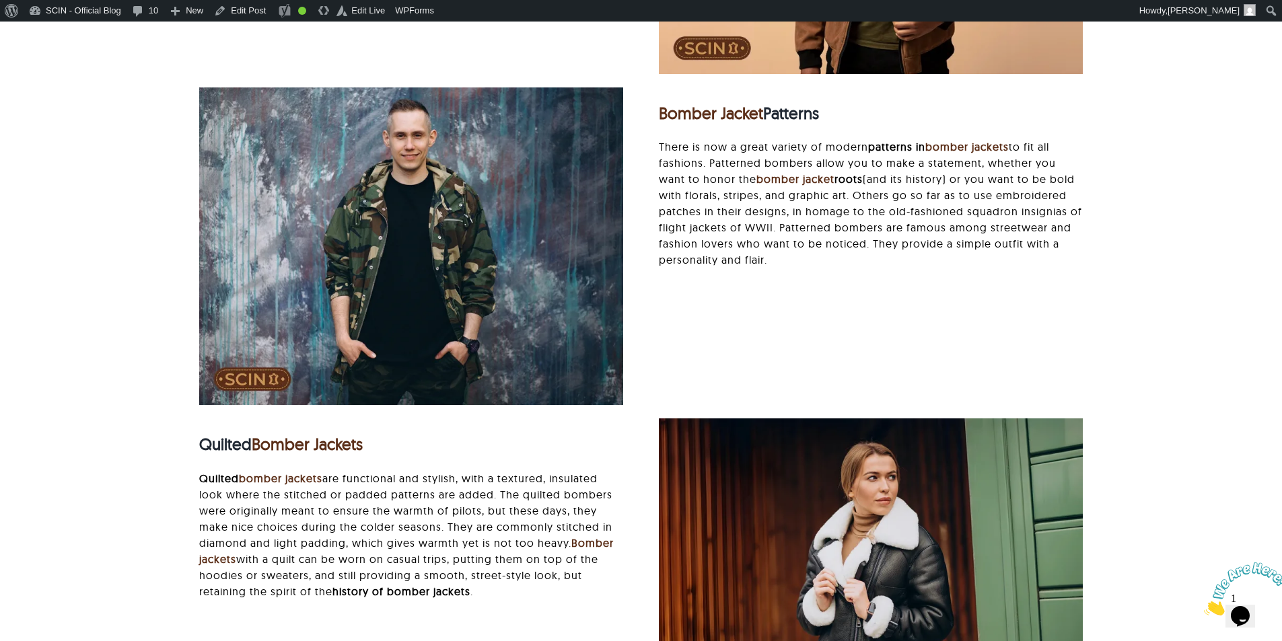
scroll to position [3048, 0]
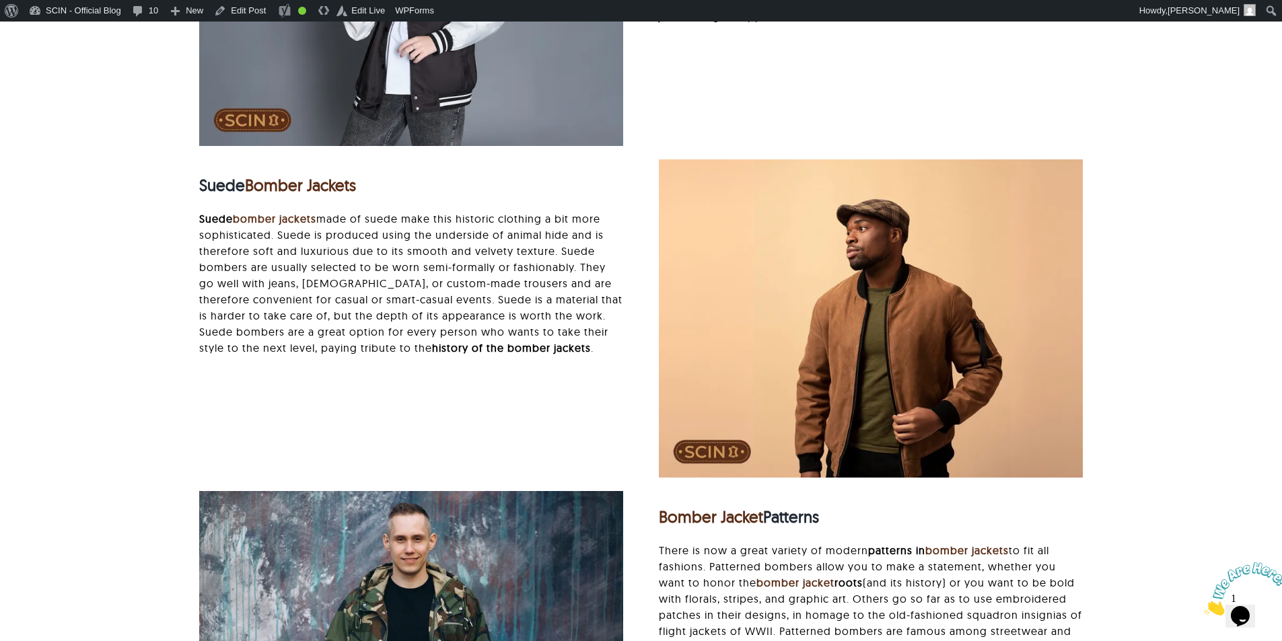
drag, startPoint x: 1363, startPoint y: 901, endPoint x: 1200, endPoint y: 569, distance: 369.9
click at [1204, 569] on img at bounding box center [1245, 589] width 83 height 53
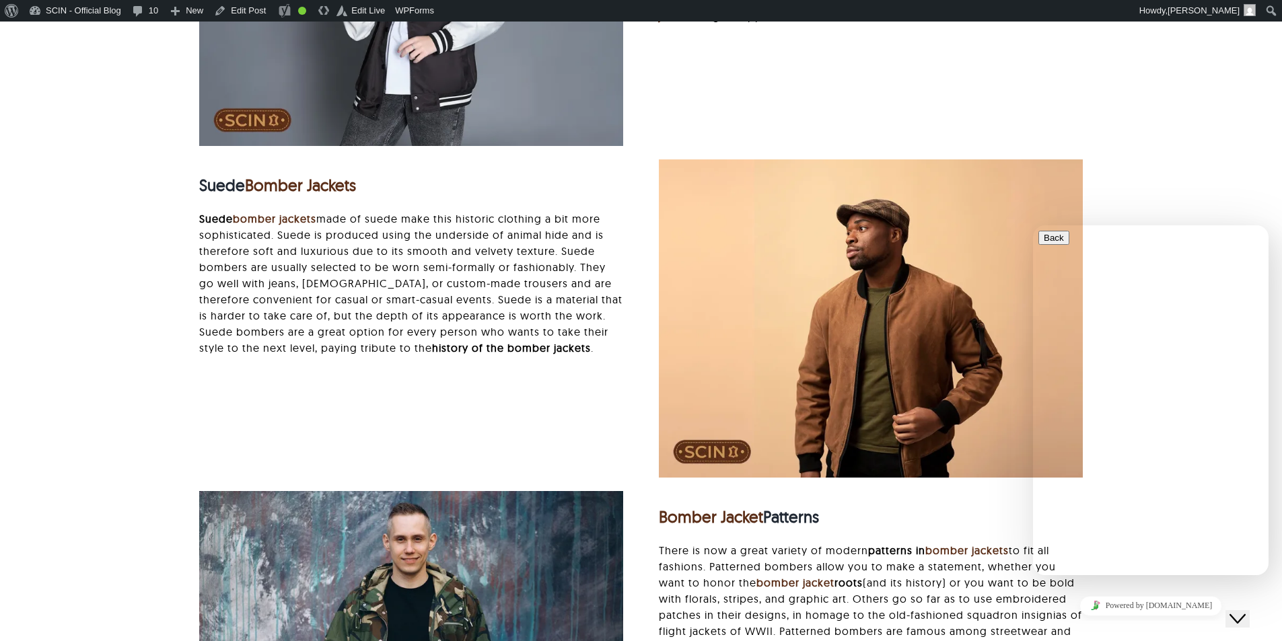
click at [1186, 197] on div "Suede Bomber Jackets Suede bomber jackets made of suede make this historic clot…" at bounding box center [641, 325] width 1141 height 332
click at [1246, 614] on icon "Chat widget" at bounding box center [1238, 618] width 16 height 9
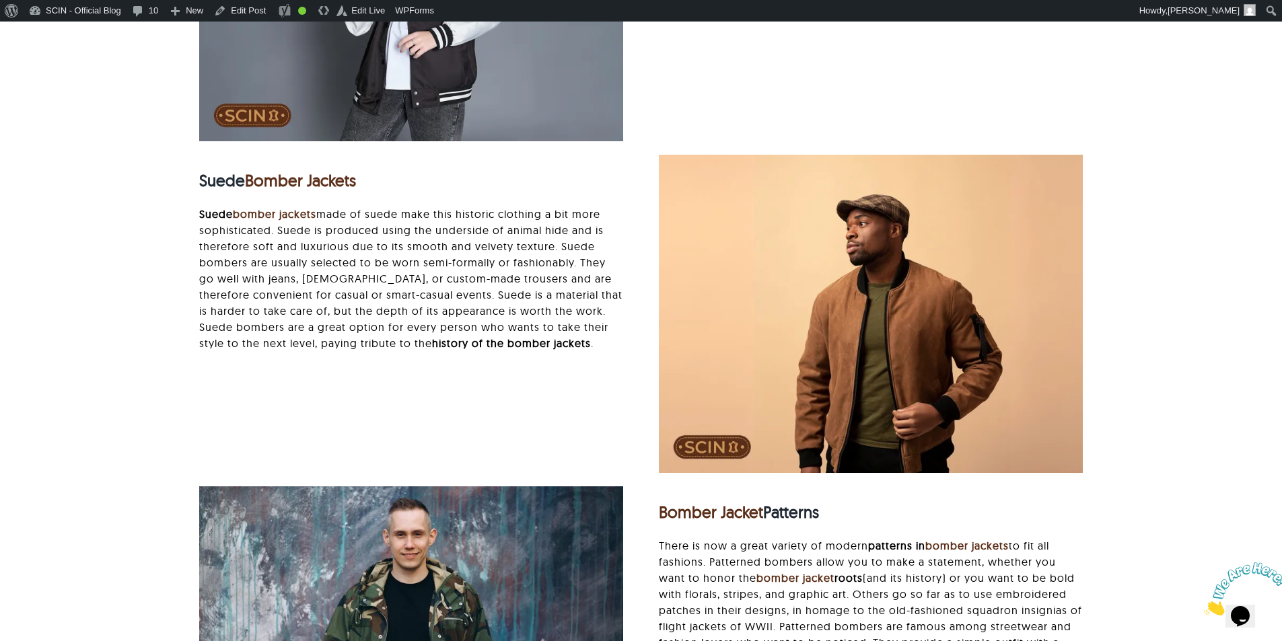
scroll to position [3452, 0]
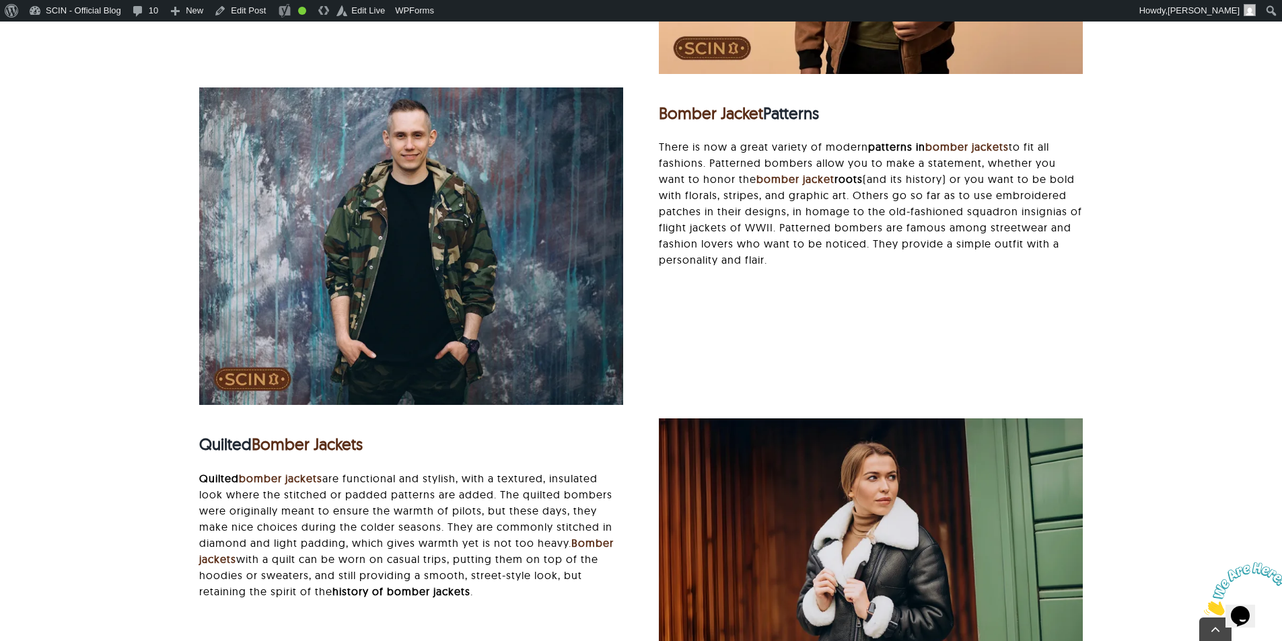
click at [968, 363] on div "Bomber Jacket Patterns There is now a great variety of modern patterns in bombe…" at bounding box center [641, 253] width 919 height 332
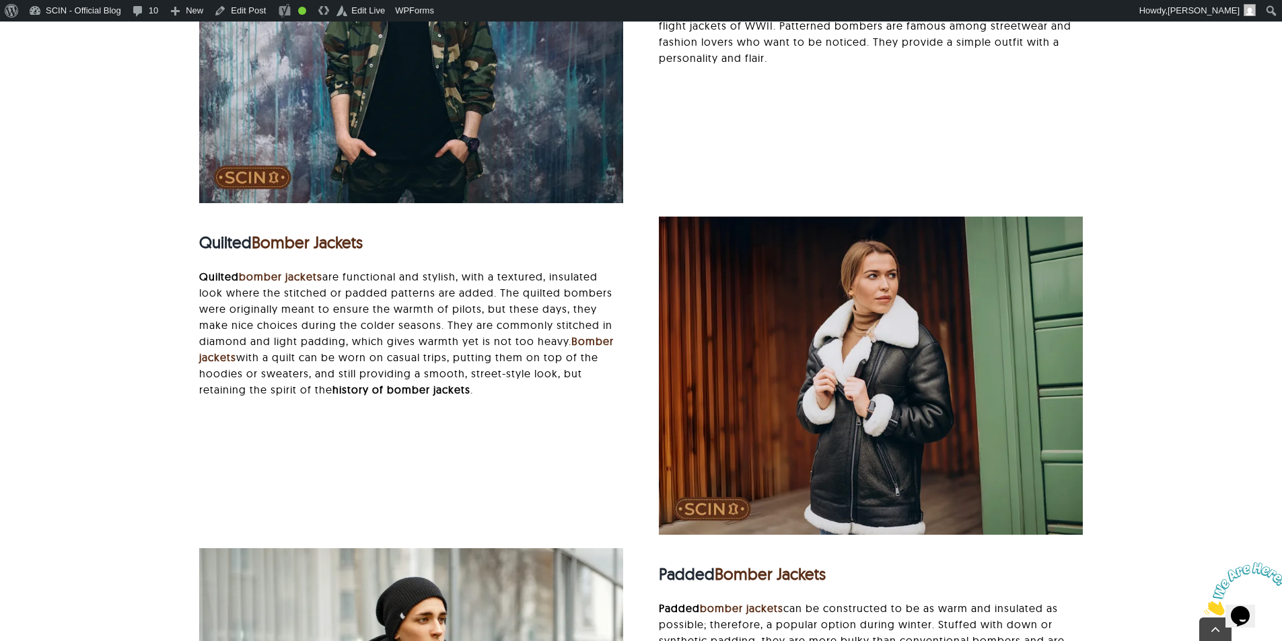
click at [525, 448] on div "Quilted Bomber Jackets Quilted bomber jackets are functional and stylish, with …" at bounding box center [641, 383] width 919 height 332
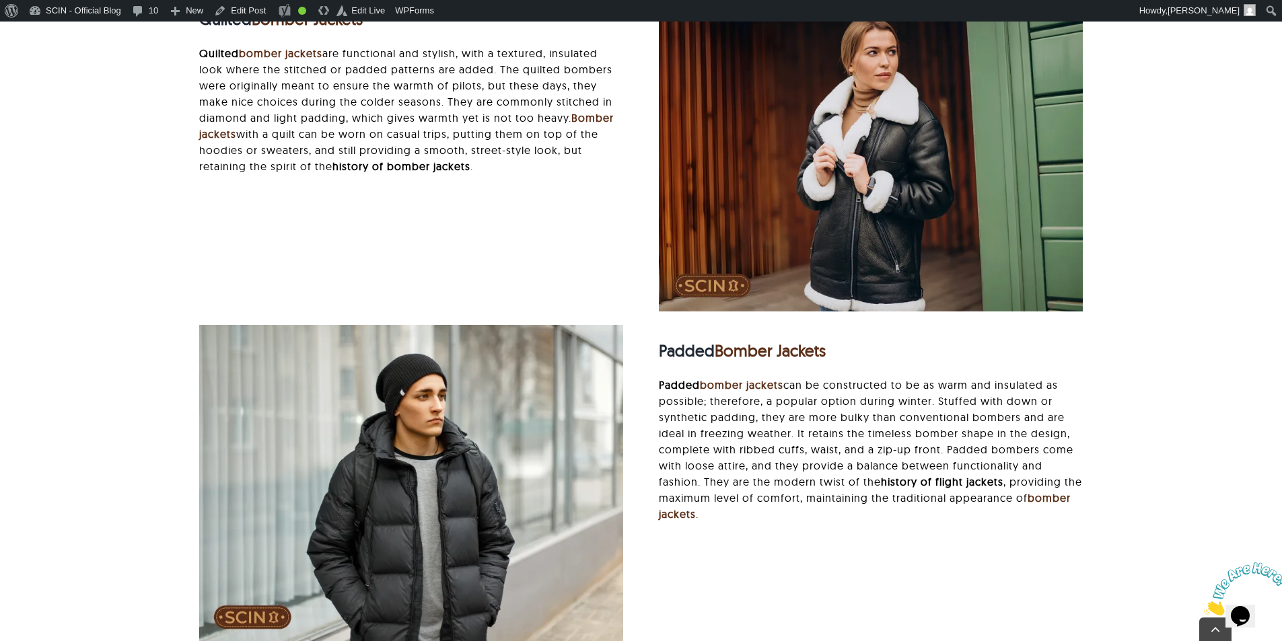
scroll to position [3923, 0]
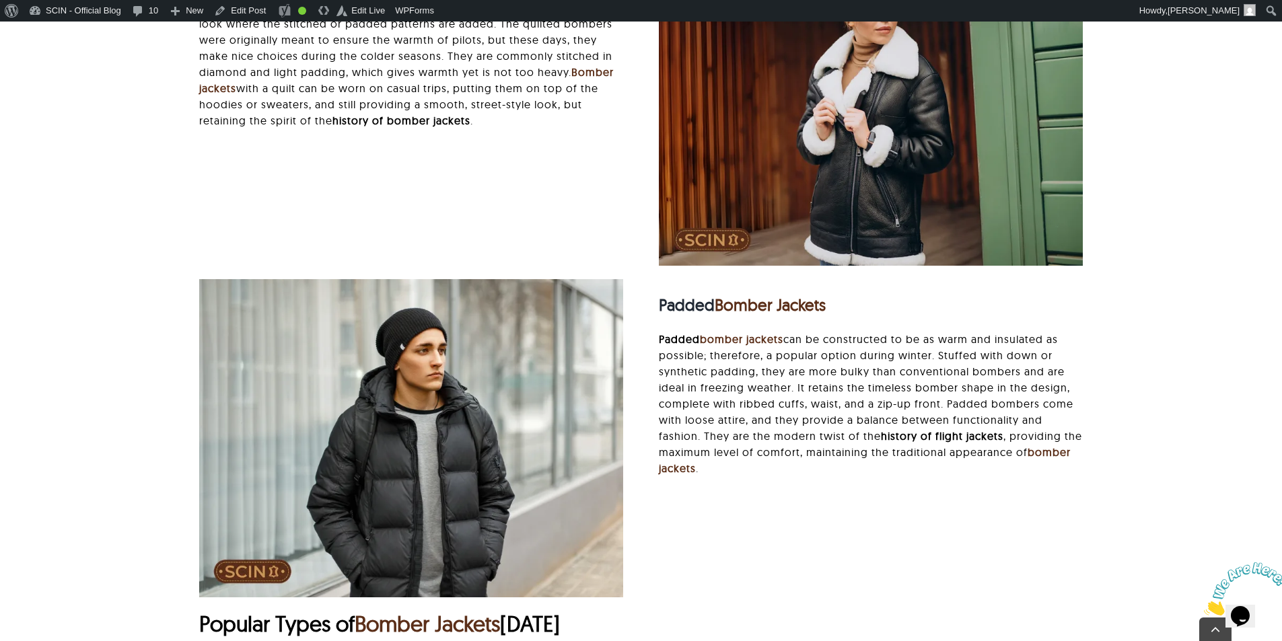
click at [875, 466] on p "Padded bomber jackets can be constructed to be as warm and insulated as possibl…" at bounding box center [871, 403] width 425 height 145
click at [928, 487] on div "Padded Bomber Jackets Padded bomber jackets can be constructed to be as warm an…" at bounding box center [871, 384] width 425 height 211
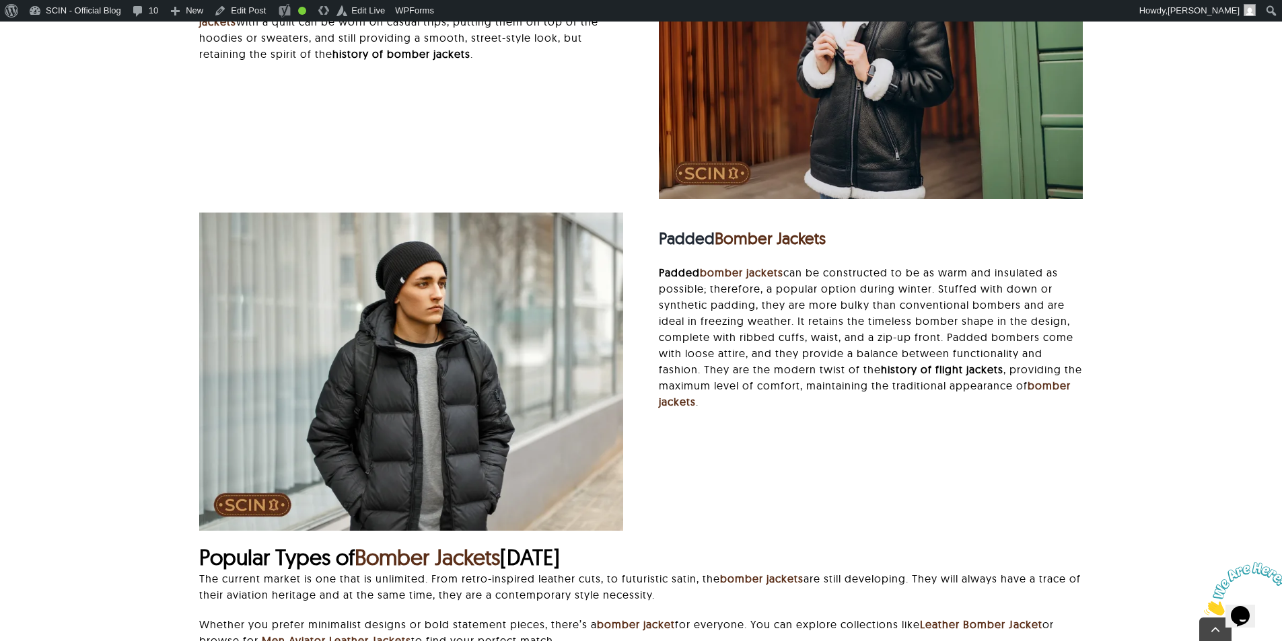
scroll to position [4125, 0]
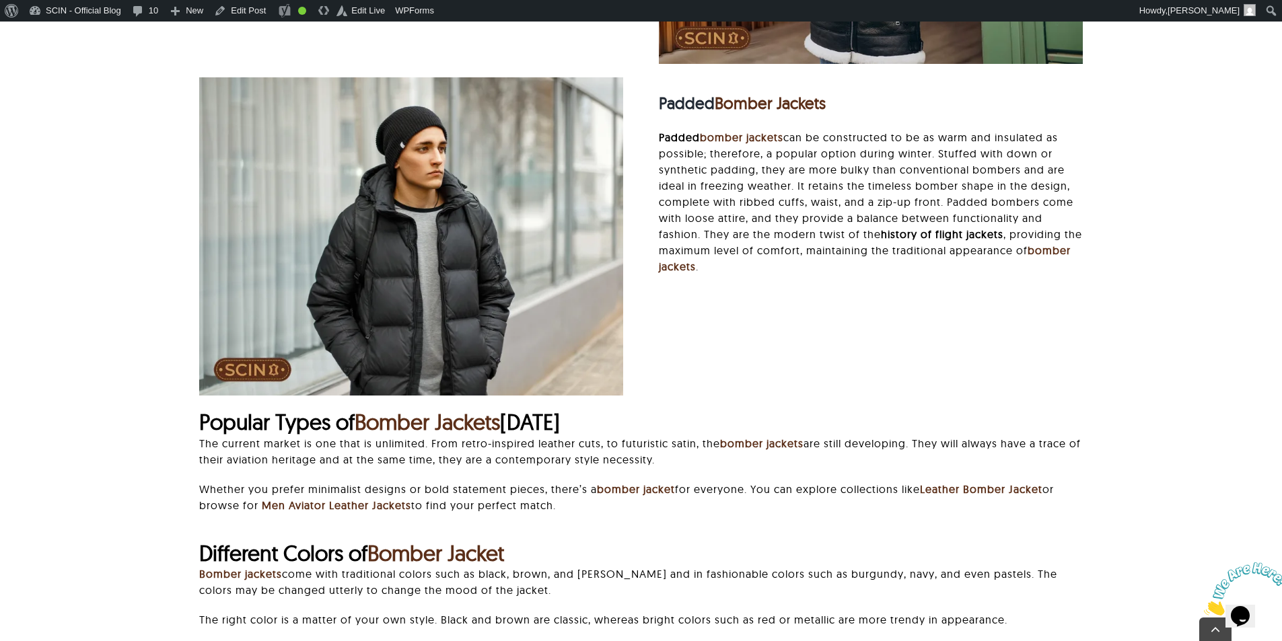
click at [834, 500] on p "Whether you prefer minimalist designs or bold statement pieces, there’s a bombe…" at bounding box center [641, 497] width 884 height 32
click at [987, 306] on div "Padded Bomber Jackets Padded bomber jackets can be constructed to be as warm an…" at bounding box center [641, 243] width 919 height 332
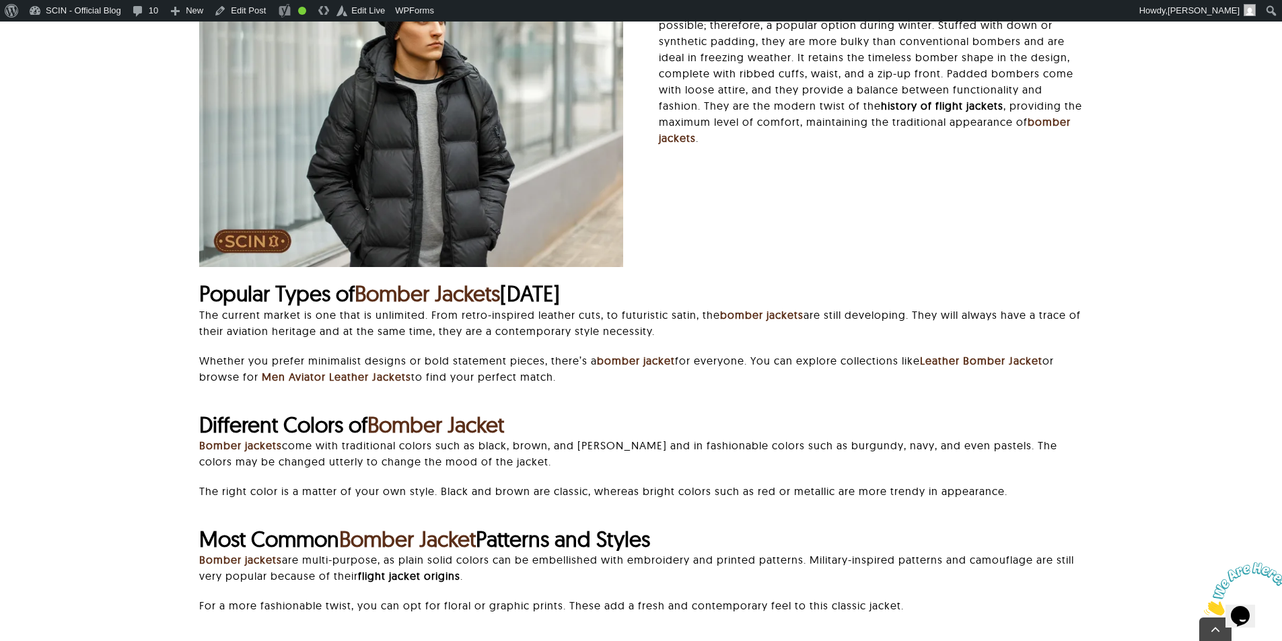
scroll to position [4259, 0]
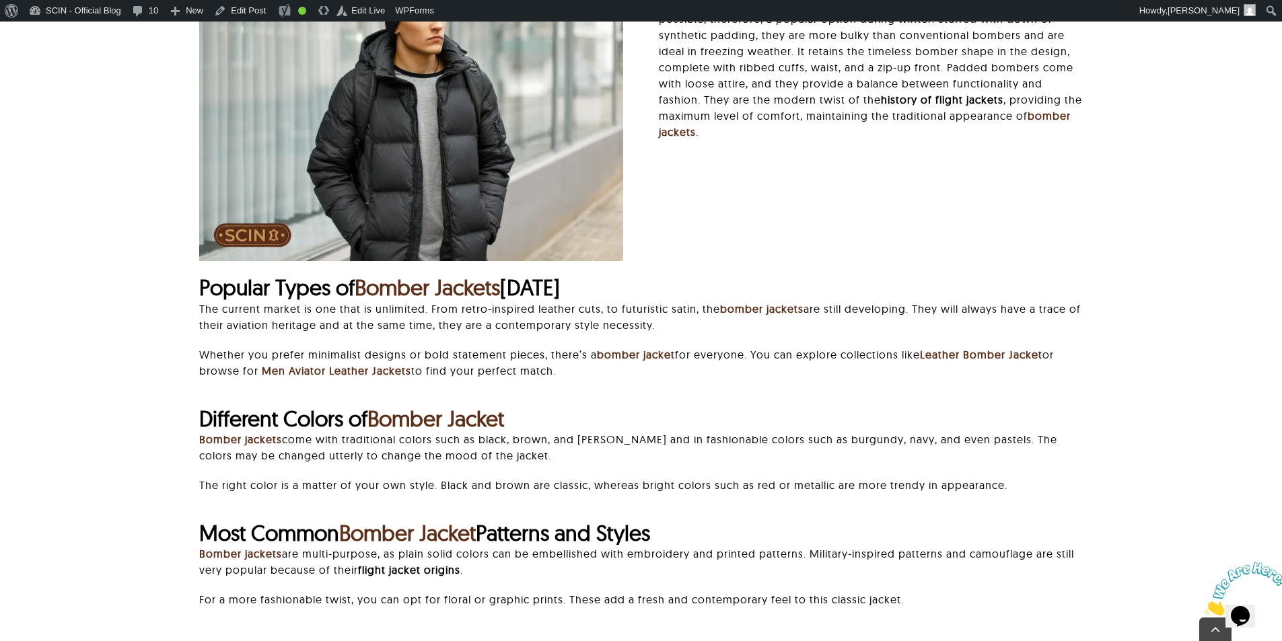
click at [855, 430] on h2 "Different Colors of Bomber Jacket" at bounding box center [641, 419] width 884 height 26
click at [898, 464] on div "Bomber jackets come with traditional colors such as black, brown, and olive gre…" at bounding box center [641, 468] width 884 height 75
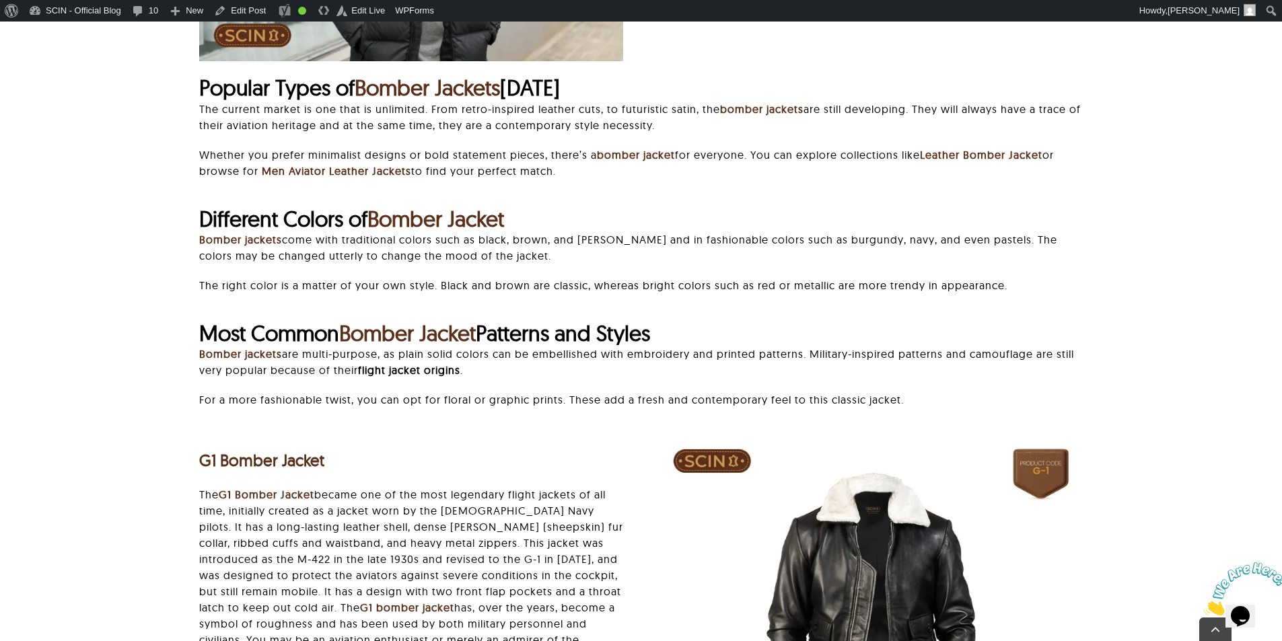
scroll to position [4461, 0]
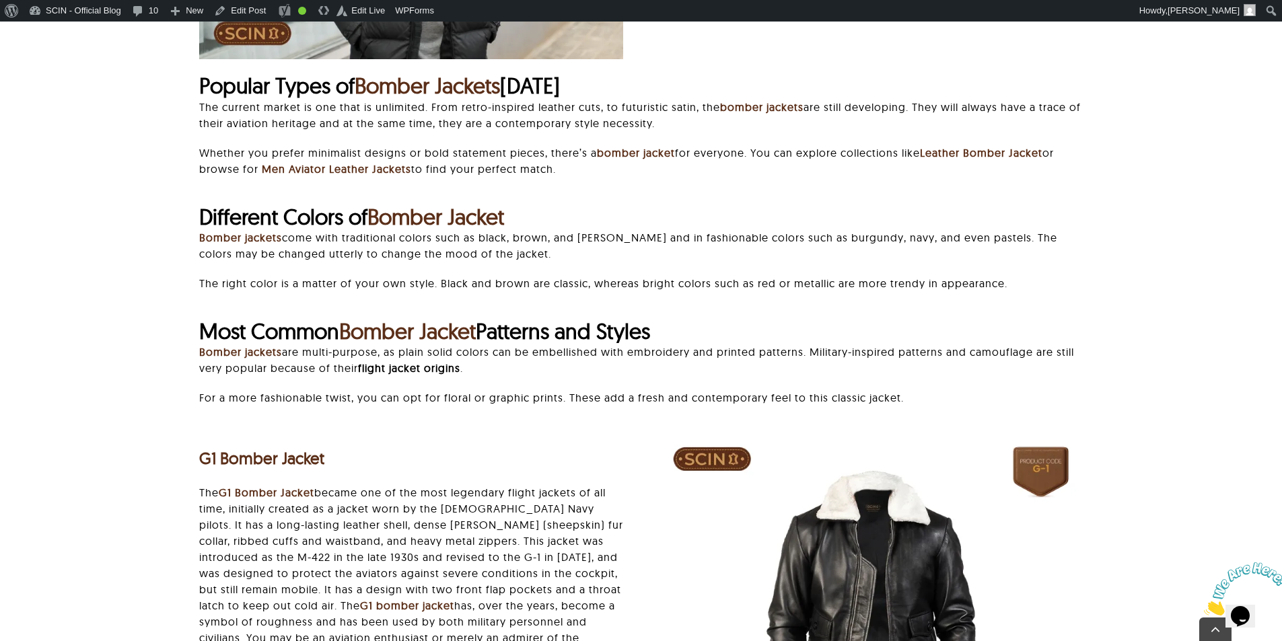
click at [1029, 423] on div "Most Common Bomber Jacket Patterns and Styles Bomber jackets are multi-purpose,…" at bounding box center [641, 375] width 919 height 114
click at [1130, 367] on div "Most Common Bomber Jacket Patterns and Styles Bomber jackets are multi-purpose,…" at bounding box center [641, 375] width 1141 height 114
click at [1116, 343] on div "Most Common Bomber Jacket Patterns and Styles Bomber jackets are multi-purpose,…" at bounding box center [641, 375] width 1141 height 114
click at [1141, 346] on div "Most Common Bomber Jacket Patterns and Styles Bomber jackets are multi-purpose,…" at bounding box center [641, 375] width 1141 height 114
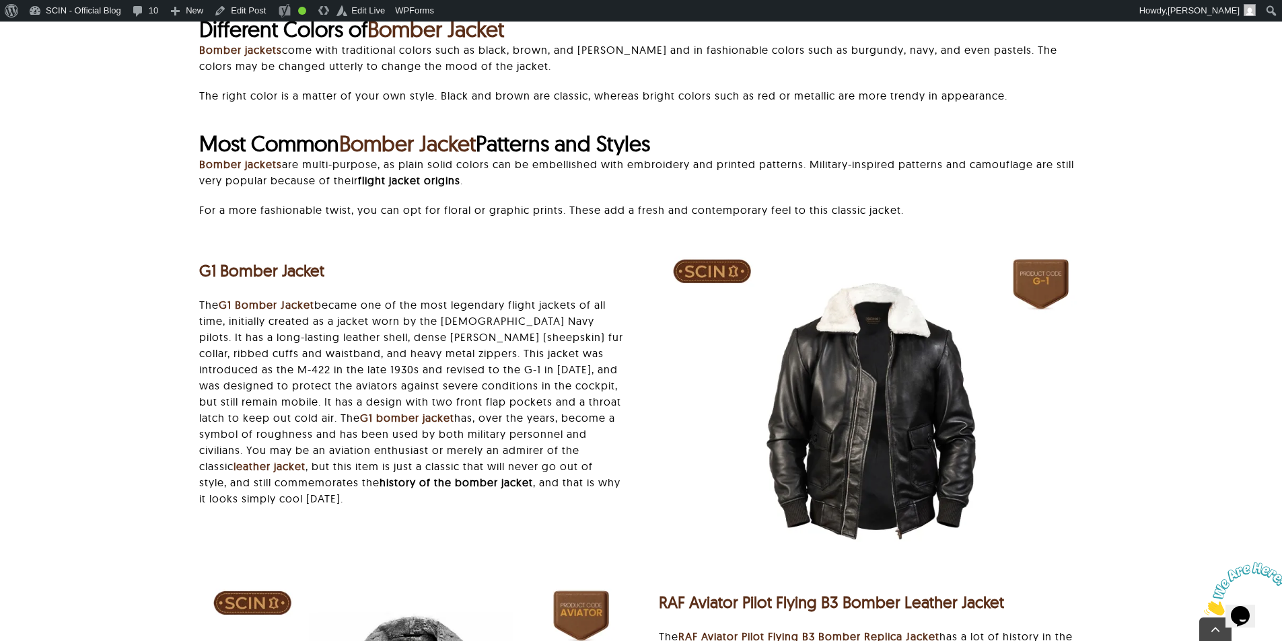
scroll to position [4730, 0]
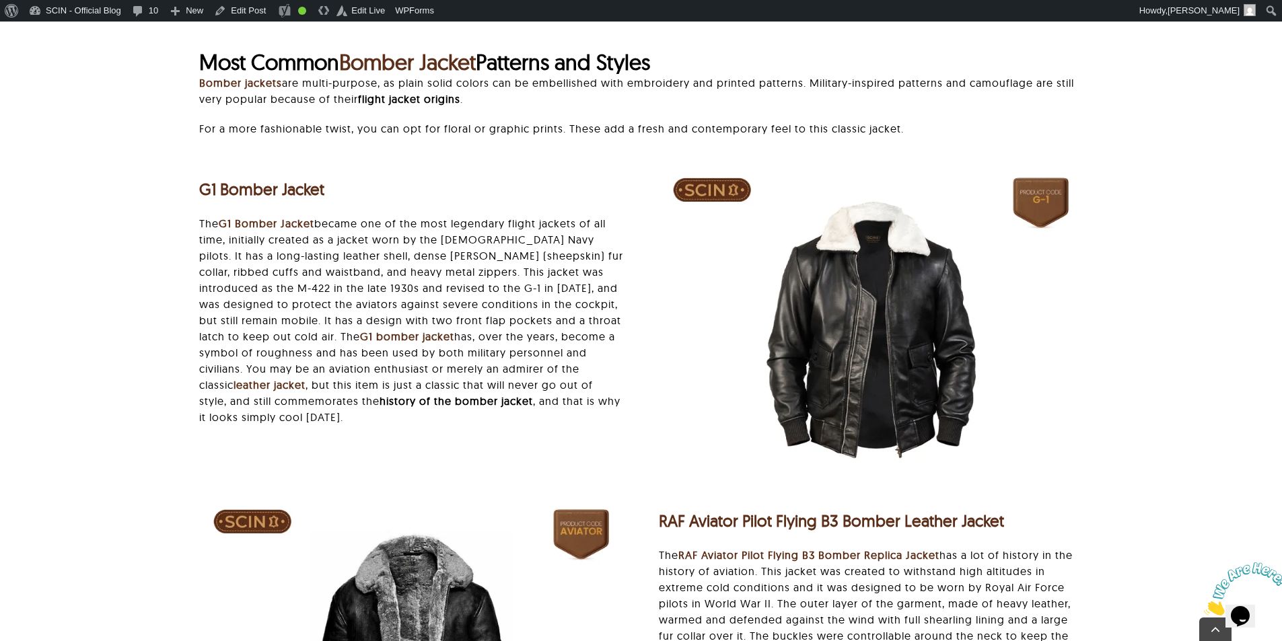
click at [179, 361] on div "G1 Bomber Jacket The G1 Bomber Jacket became one of the most legendary flight j…" at bounding box center [641, 330] width 1141 height 332
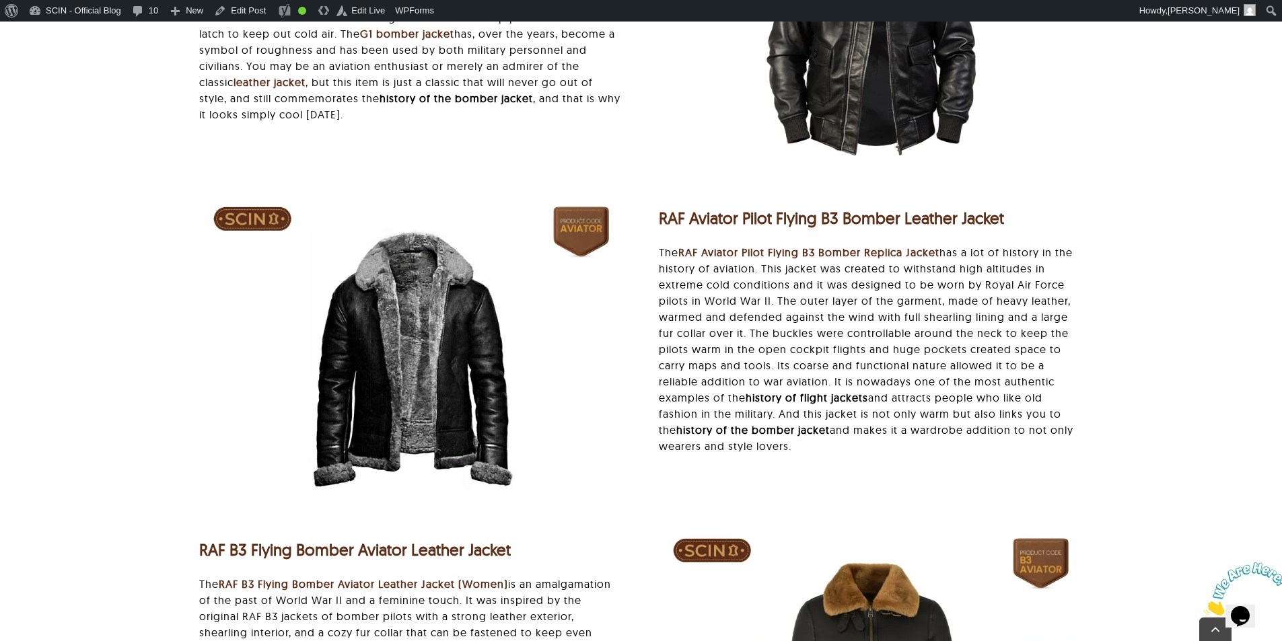
scroll to position [5067, 0]
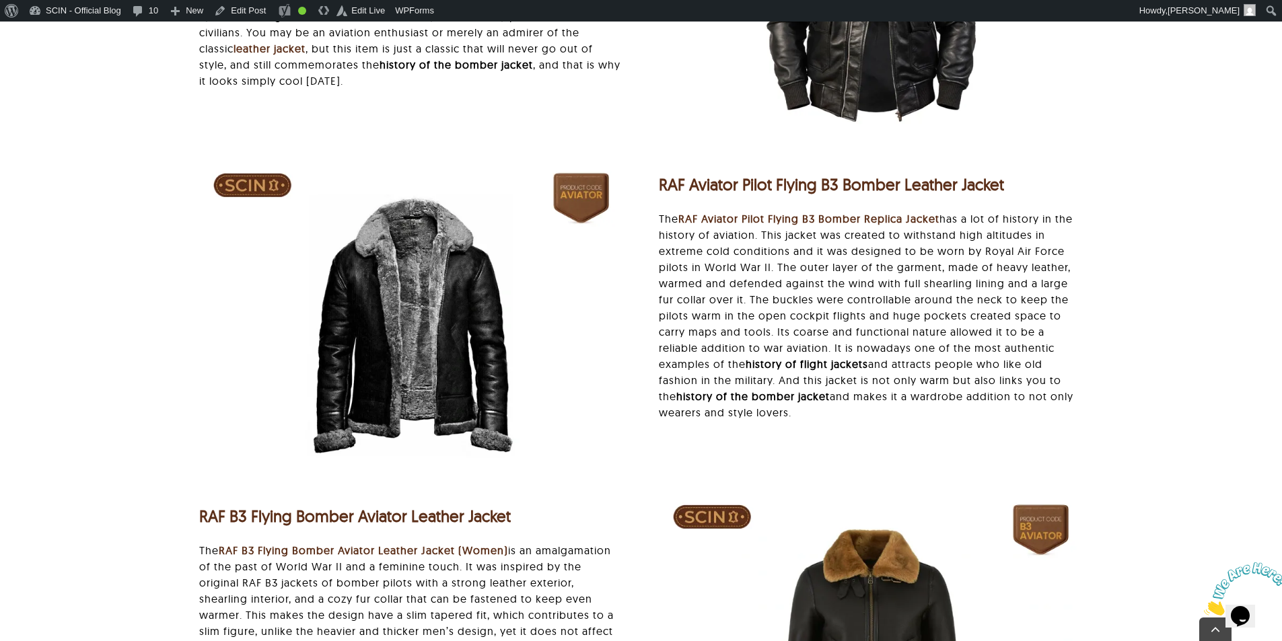
click at [1131, 352] on div "RAF Aviator Pilot Flying B3 Bomber Leather Jacket The RAF Aviator Pilot Flying …" at bounding box center [641, 325] width 1141 height 332
click at [1165, 329] on div "RAF Aviator Pilot Flying B3 Bomber Leather Jacket The RAF Aviator Pilot Flying …" at bounding box center [641, 325] width 1141 height 332
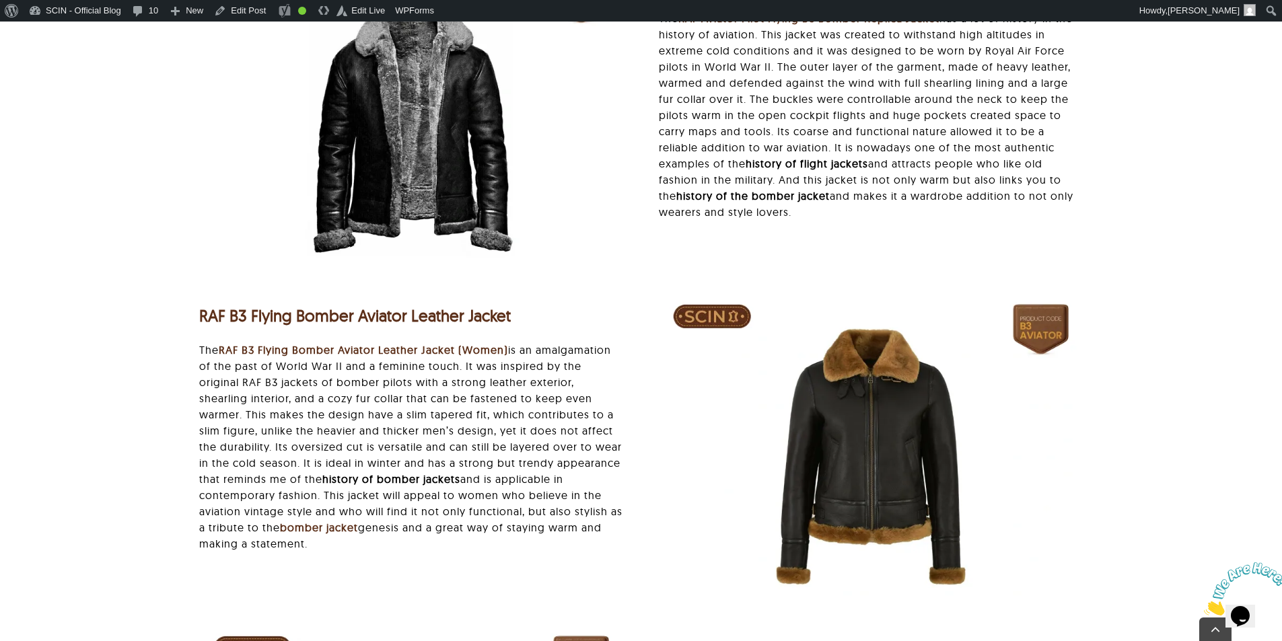
scroll to position [5269, 0]
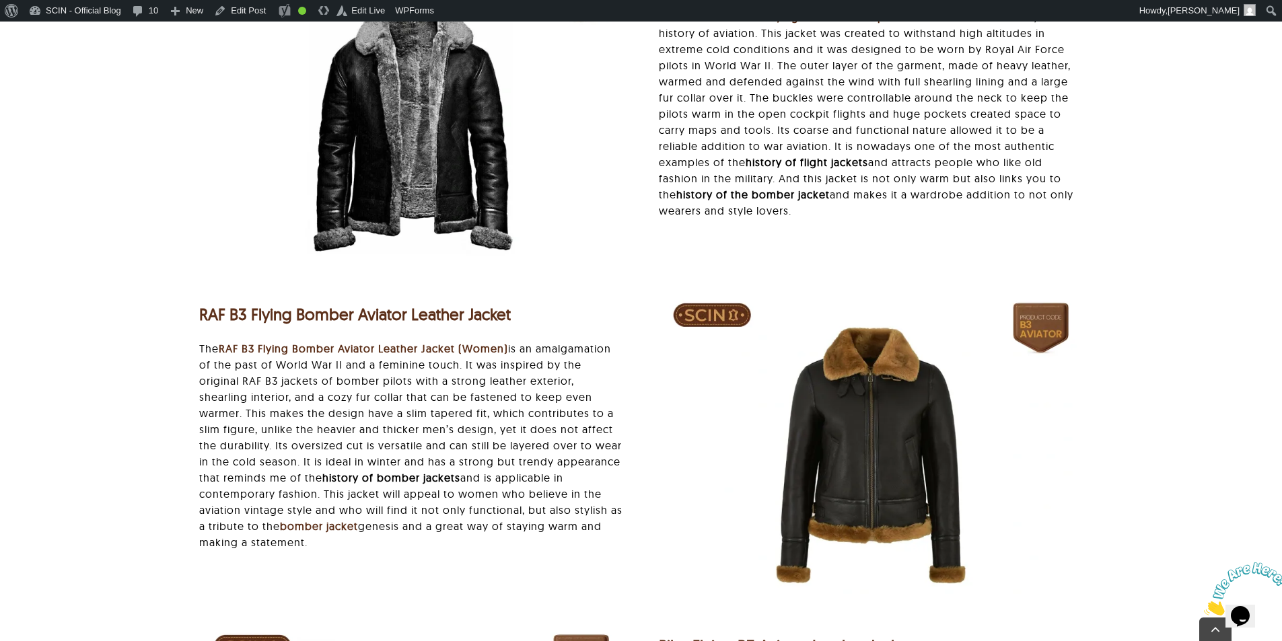
click at [147, 406] on div "RAF B3 Flying Bomber Aviator Leather Jacket The RAF B3 Flying Bomber Aviator Le…" at bounding box center [641, 455] width 1141 height 332
click at [188, 448] on div "RAF B3 Flying Bomber Aviator Leather Jacket The RAF B3 Flying Bomber Aviator Le…" at bounding box center [412, 426] width 460 height 275
click at [86, 407] on div "RAF B3 Flying Bomber Aviator Leather Jacket The RAF B3 Flying Bomber Aviator Le…" at bounding box center [641, 455] width 1141 height 332
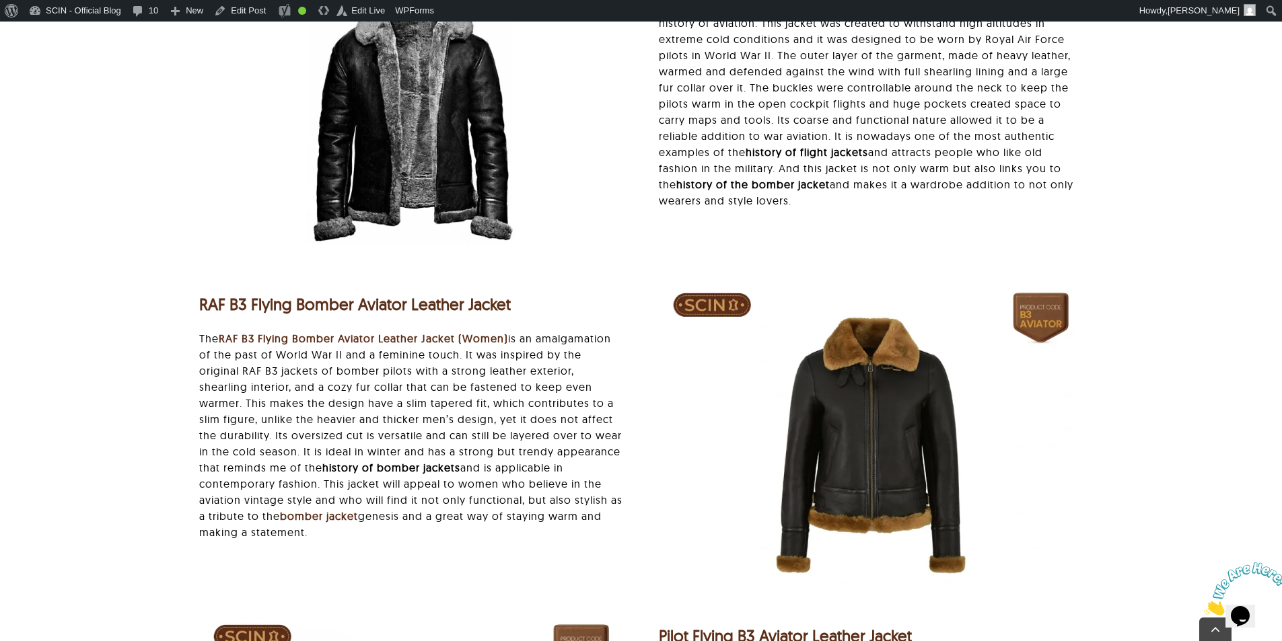
scroll to position [5673, 0]
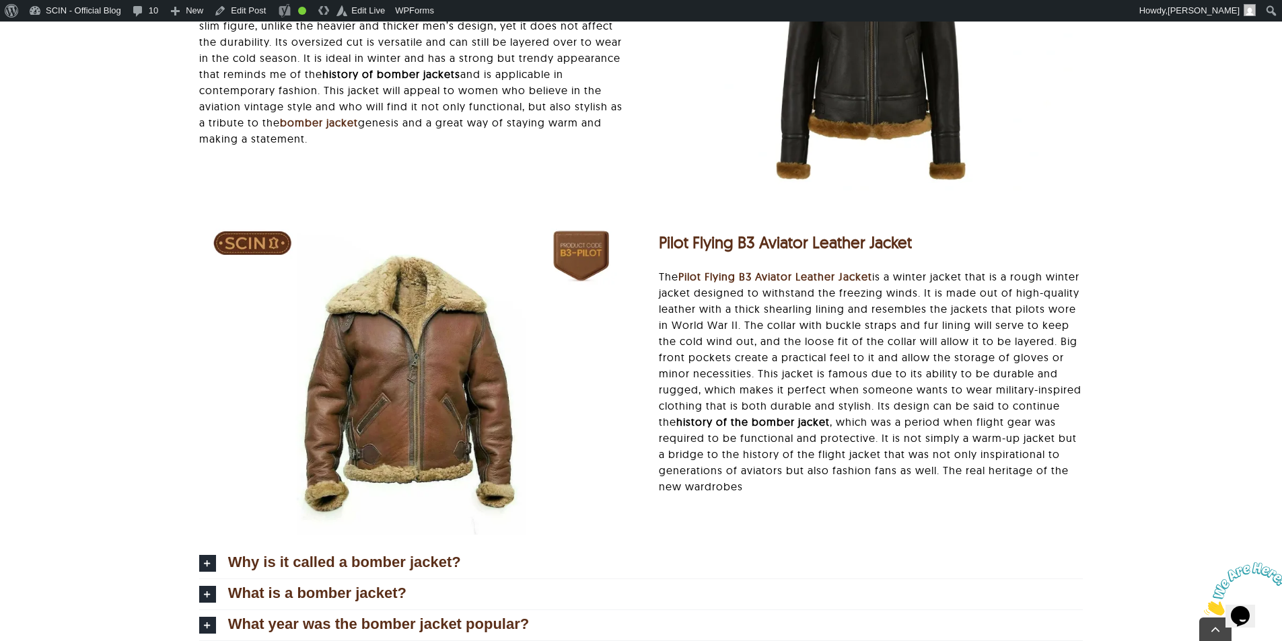
click at [1086, 389] on div "Pilot Flying B3 Aviator Leather Jacket The Pilot Flying B3 Aviator Leather Jack…" at bounding box center [871, 362] width 460 height 291
click at [1129, 469] on div "Pilot Flying B3 Aviator Leather Jacket The Pilot Flying B3 Aviator Leather Jack…" at bounding box center [641, 383] width 1141 height 332
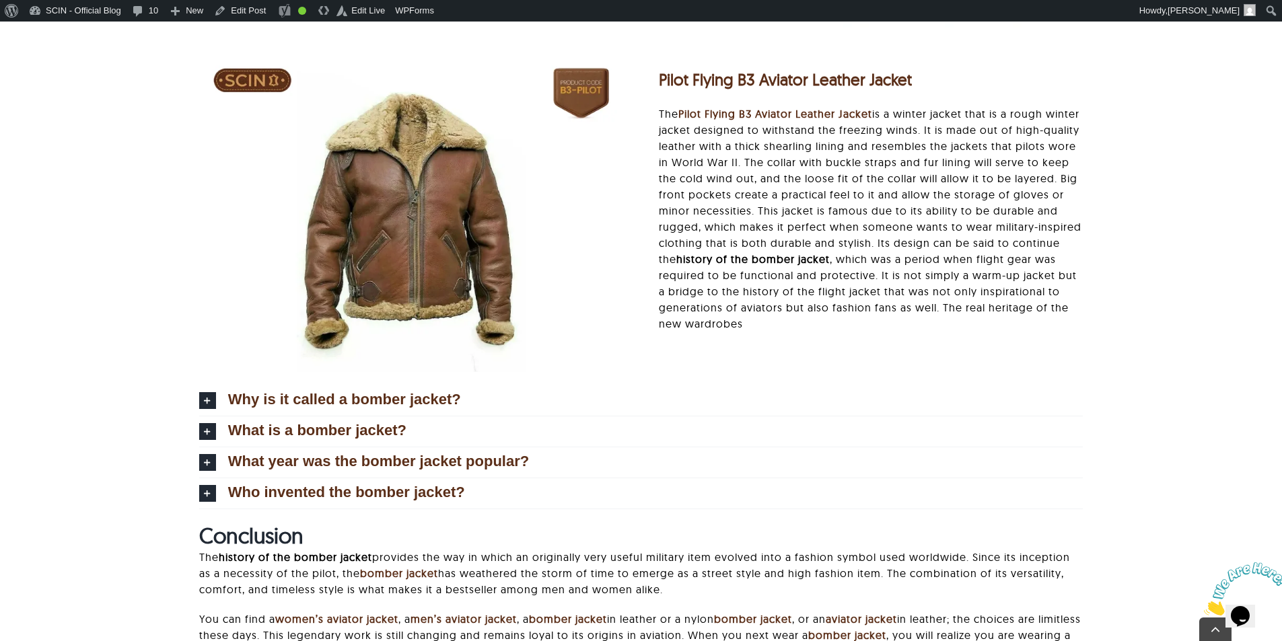
scroll to position [6009, 0]
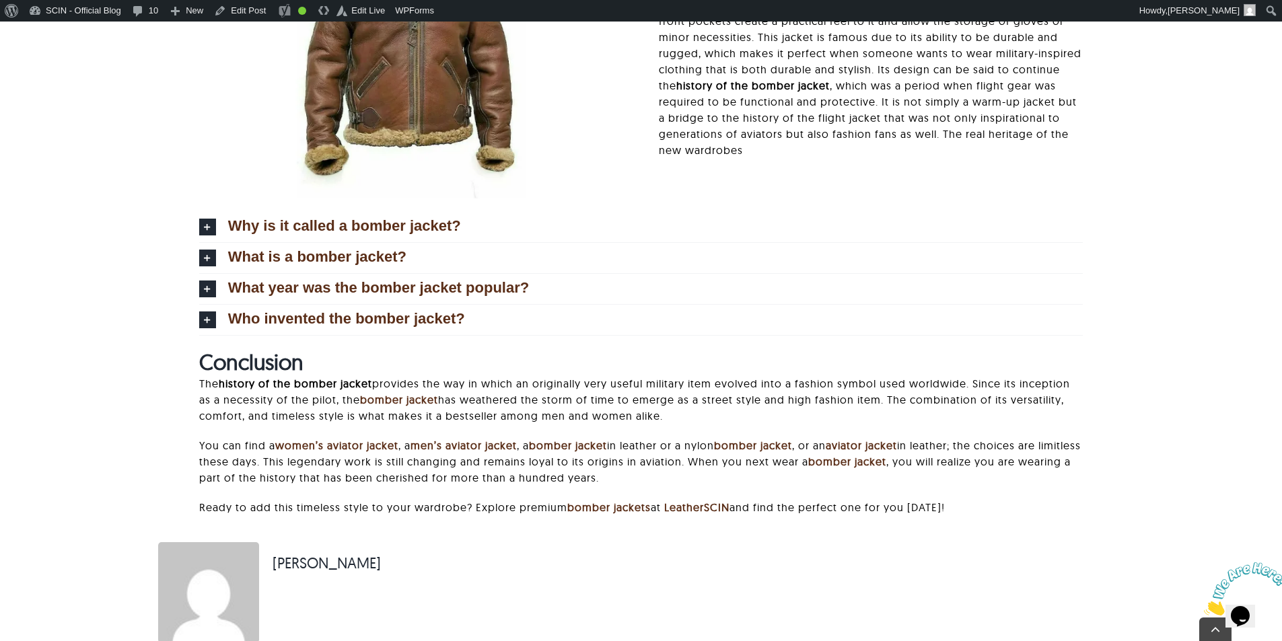
click at [1095, 501] on div "Conclusion The history of the bomber jacket provides the way in which an origin…" at bounding box center [641, 438] width 919 height 179
click at [1017, 515] on p "Ready to add this timeless style to your wardrobe? Explore premium bomber jacke…" at bounding box center [641, 507] width 884 height 16
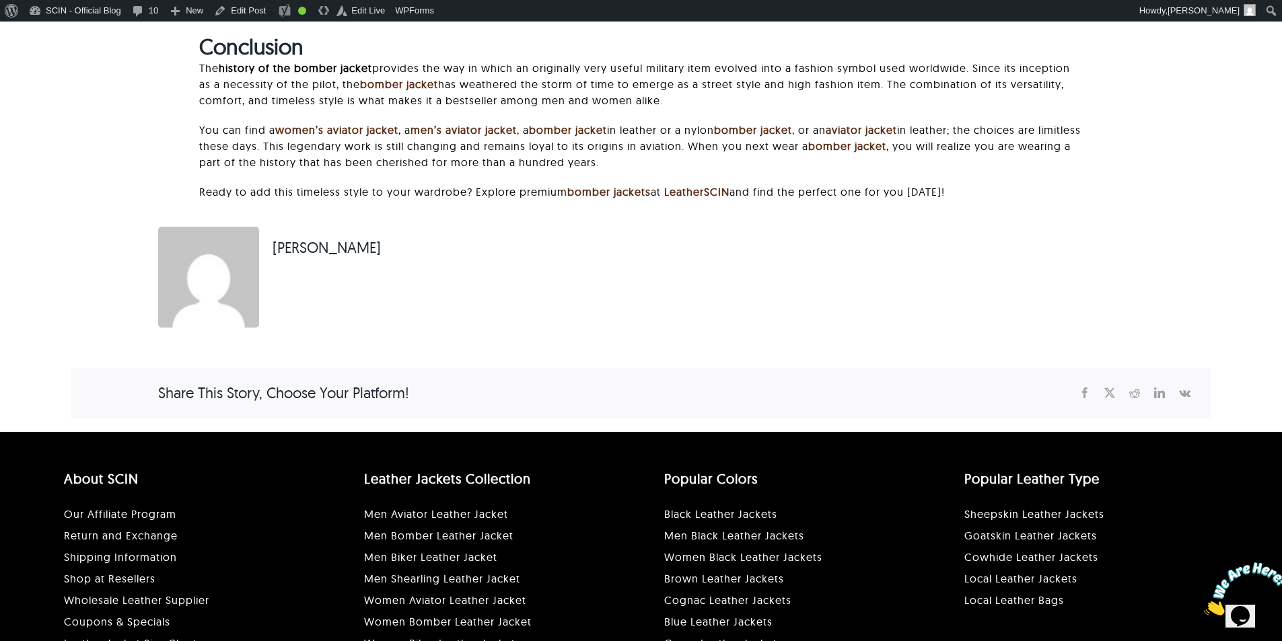
scroll to position [6211, 0]
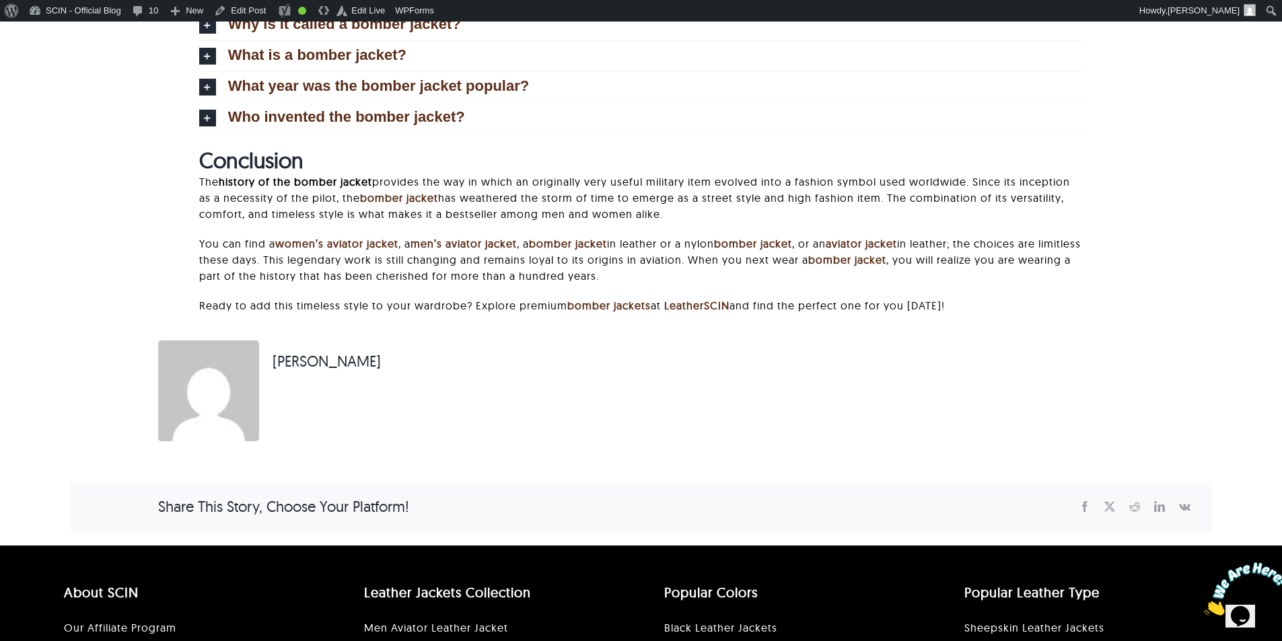
click at [990, 355] on div "Adam S." at bounding box center [641, 391] width 1141 height 101
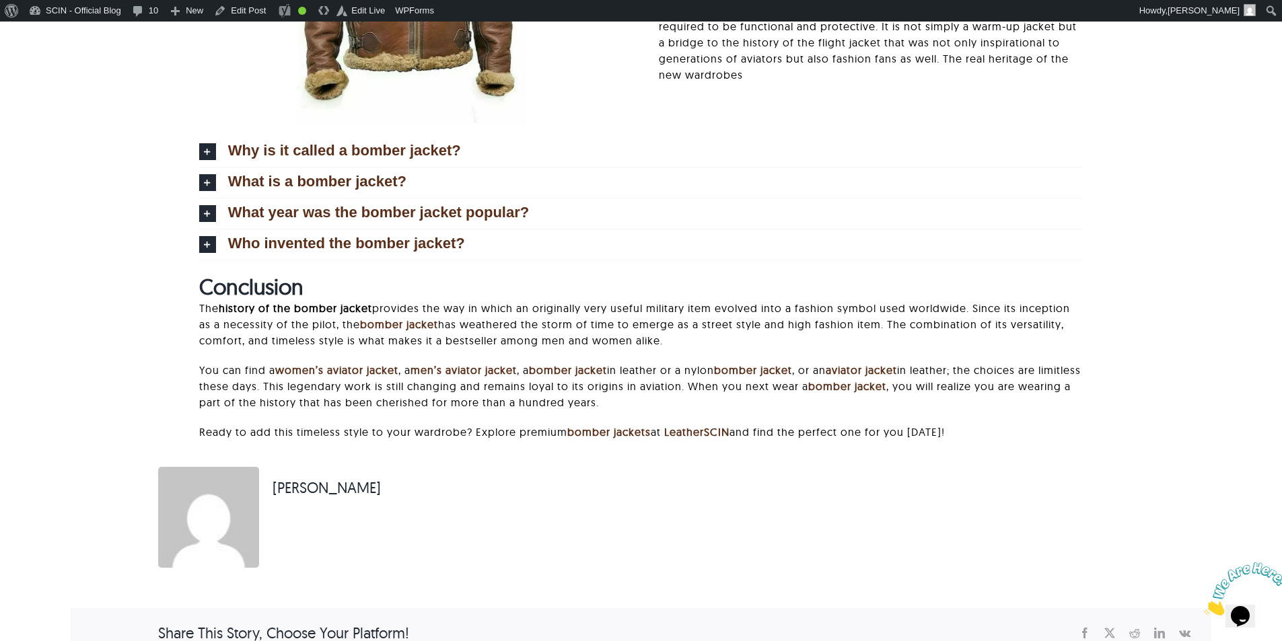
scroll to position [5942, 0]
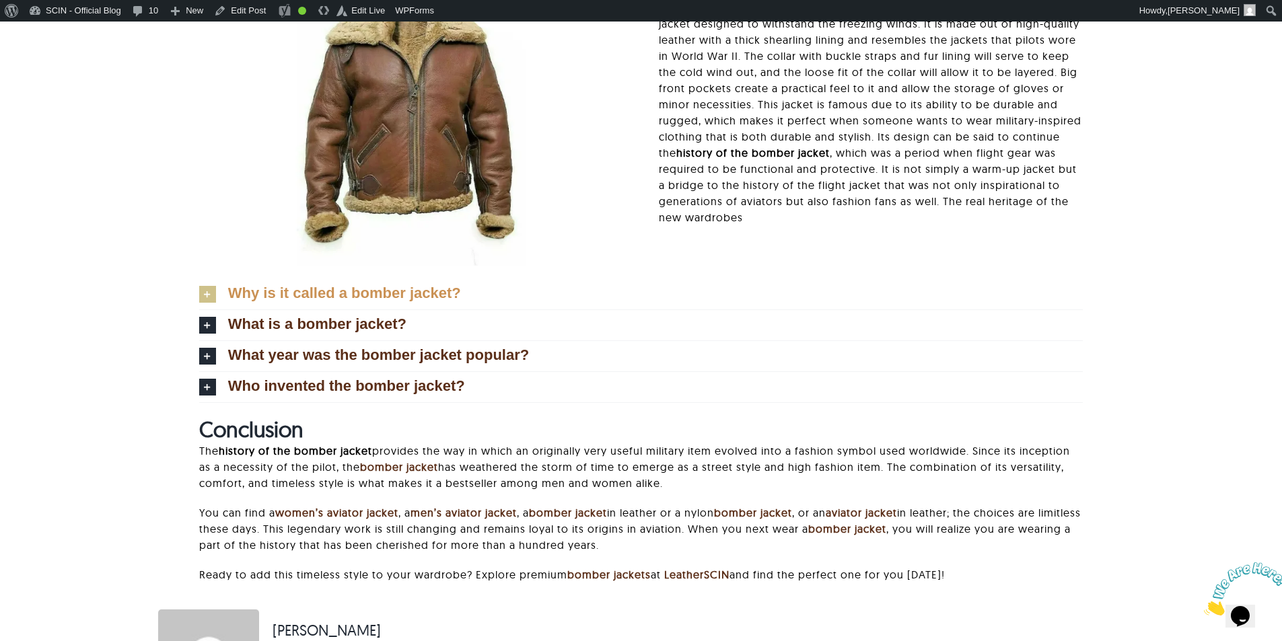
click at [302, 303] on link "Why is it called a bomber jacket?" at bounding box center [641, 294] width 884 height 30
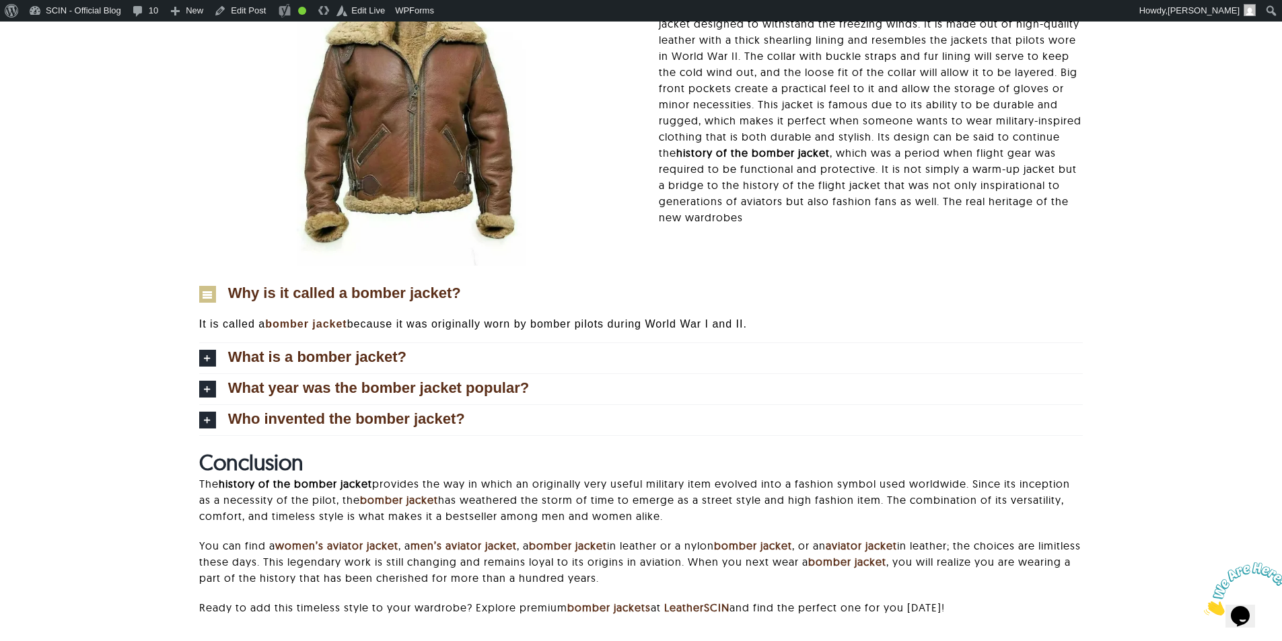
click at [1183, 463] on div "Conclusion The history of the bomber jacket provides the way in which an origin…" at bounding box center [641, 546] width 1141 height 192
click at [1126, 478] on div "Conclusion The history of the bomber jacket provides the way in which an origin…" at bounding box center [641, 546] width 1141 height 192
drag, startPoint x: 396, startPoint y: 359, endPoint x: 590, endPoint y: 359, distance: 193.8
click at [396, 359] on span "What is a bomber jacket?" at bounding box center [317, 357] width 178 height 15
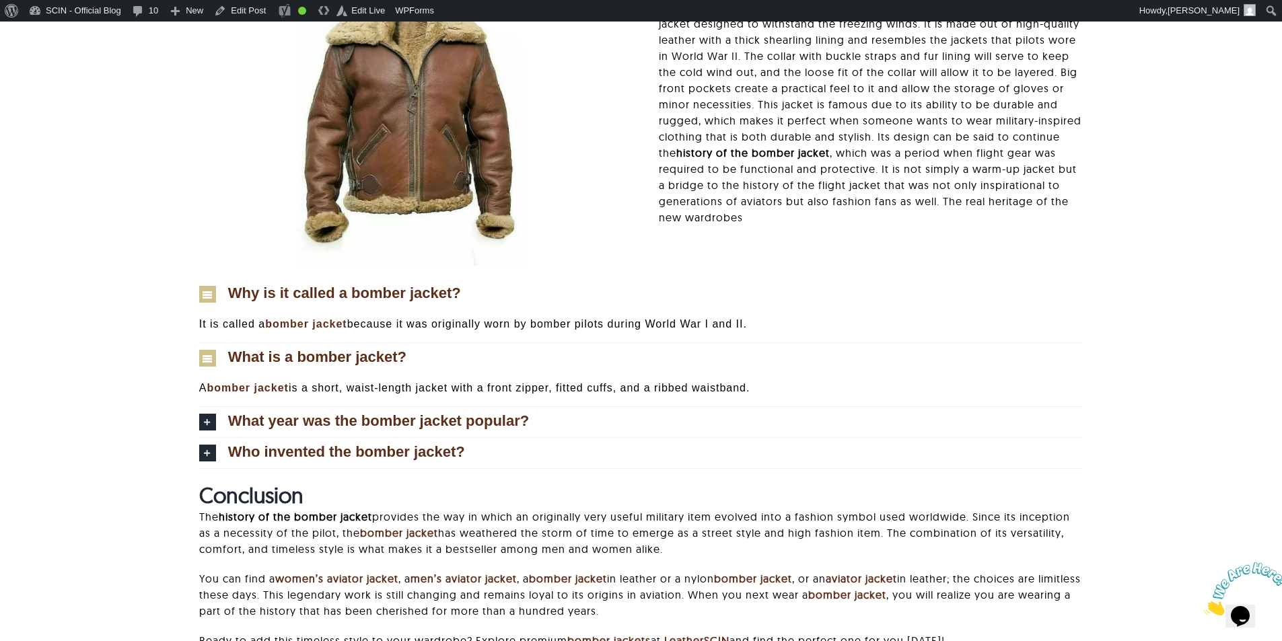
click at [1176, 470] on div "Why is it called a bomber jacket? It is called a bomber jacket because it was o…" at bounding box center [641, 380] width 1141 height 203
click at [1058, 454] on link "Who invented the bomber jacket?" at bounding box center [641, 453] width 884 height 30
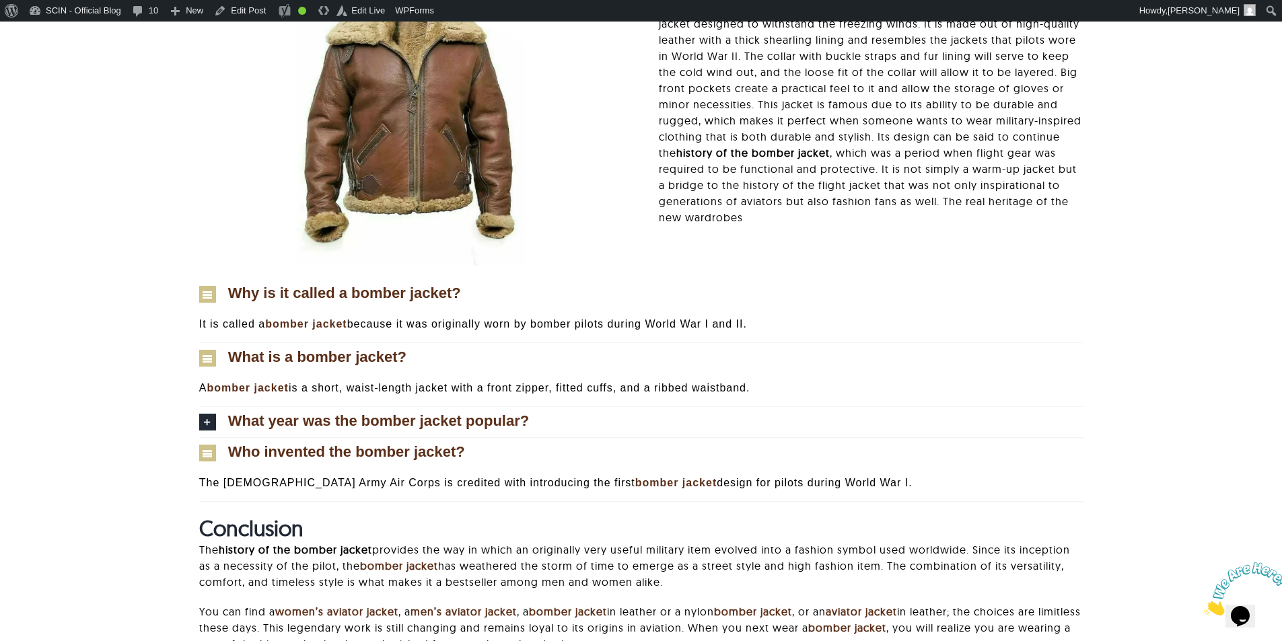
click at [633, 439] on link "Who invented the bomber jacket?" at bounding box center [641, 453] width 884 height 30
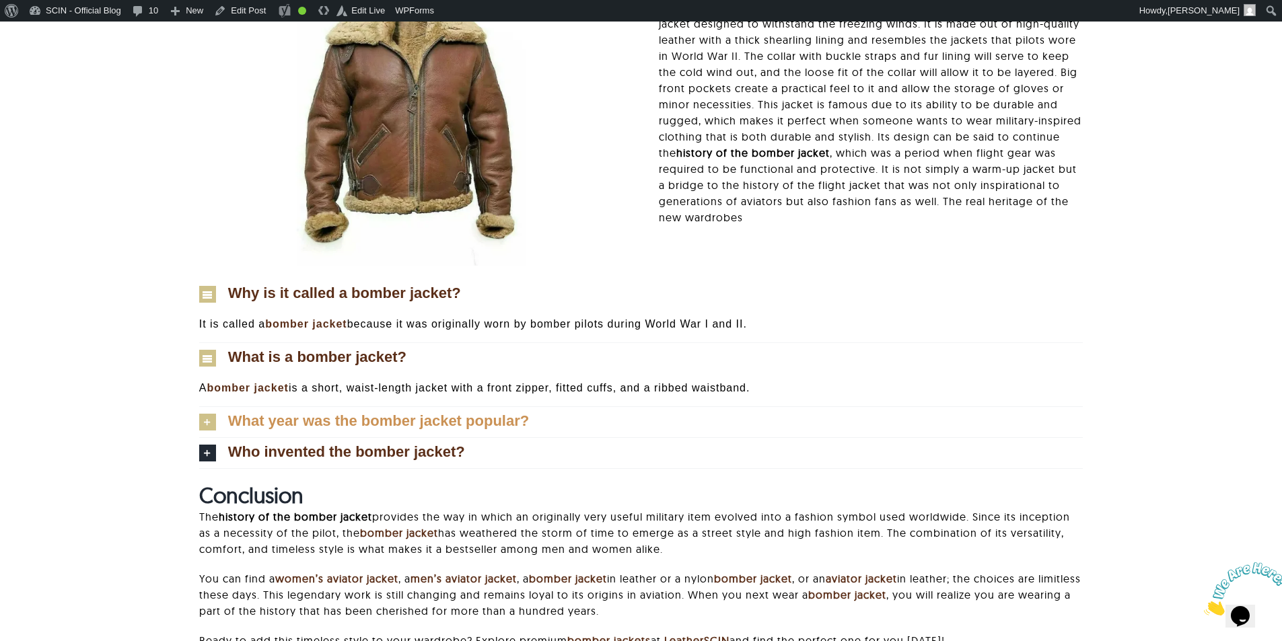
click at [599, 421] on link "What year was the bomber jacket popular?" at bounding box center [641, 422] width 884 height 30
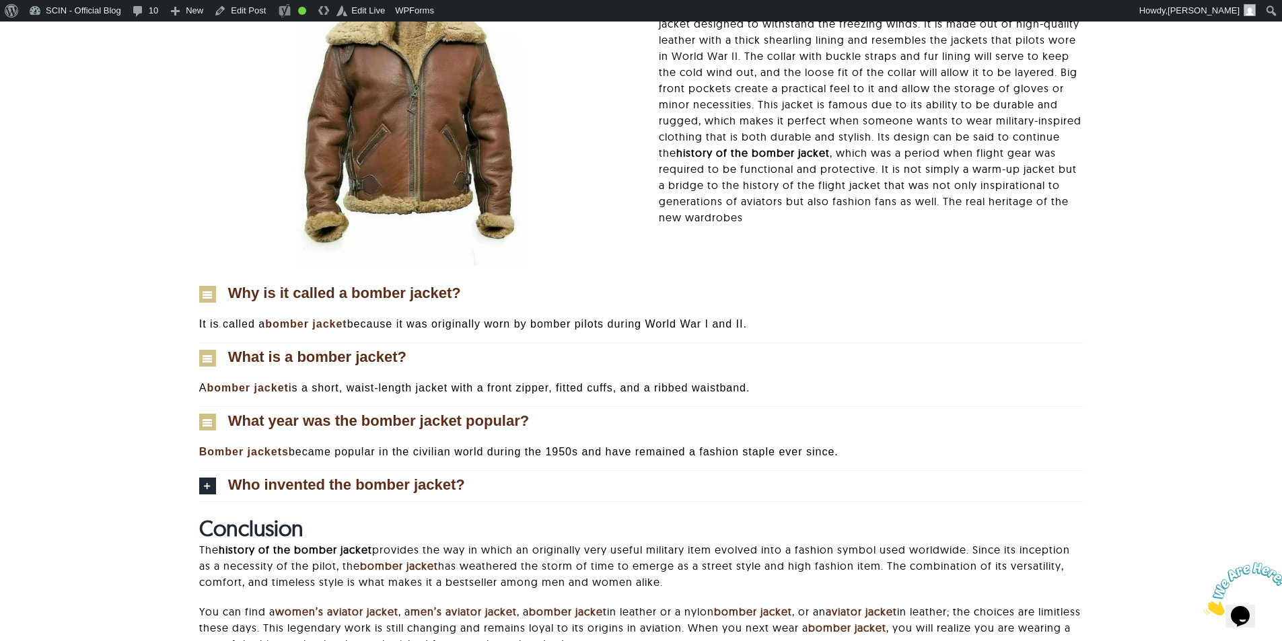
click at [1147, 464] on div "Why is it called a bomber jacket? It is called a bomber jacket because it was o…" at bounding box center [641, 397] width 1141 height 236
click at [811, 490] on link "Who invented the bomber jacket?" at bounding box center [641, 486] width 884 height 30
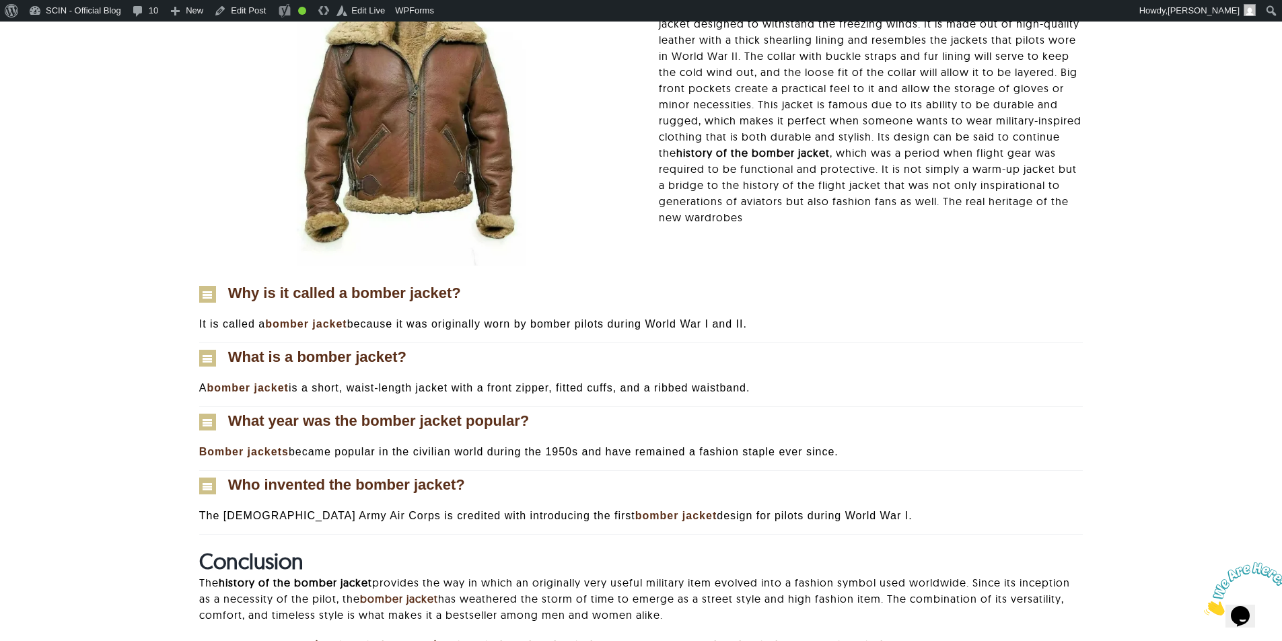
click at [1175, 483] on div "Why is it called a bomber jacket? It is called a bomber jacket because it was o…" at bounding box center [641, 413] width 1141 height 269
click at [1101, 519] on div "Why is it called a bomber jacket? It is called a bomber jacket because it was o…" at bounding box center [641, 413] width 1141 height 269
click at [1163, 518] on div "Why is it called a bomber jacket? It is called a bomber jacket because it was o…" at bounding box center [641, 413] width 1141 height 269
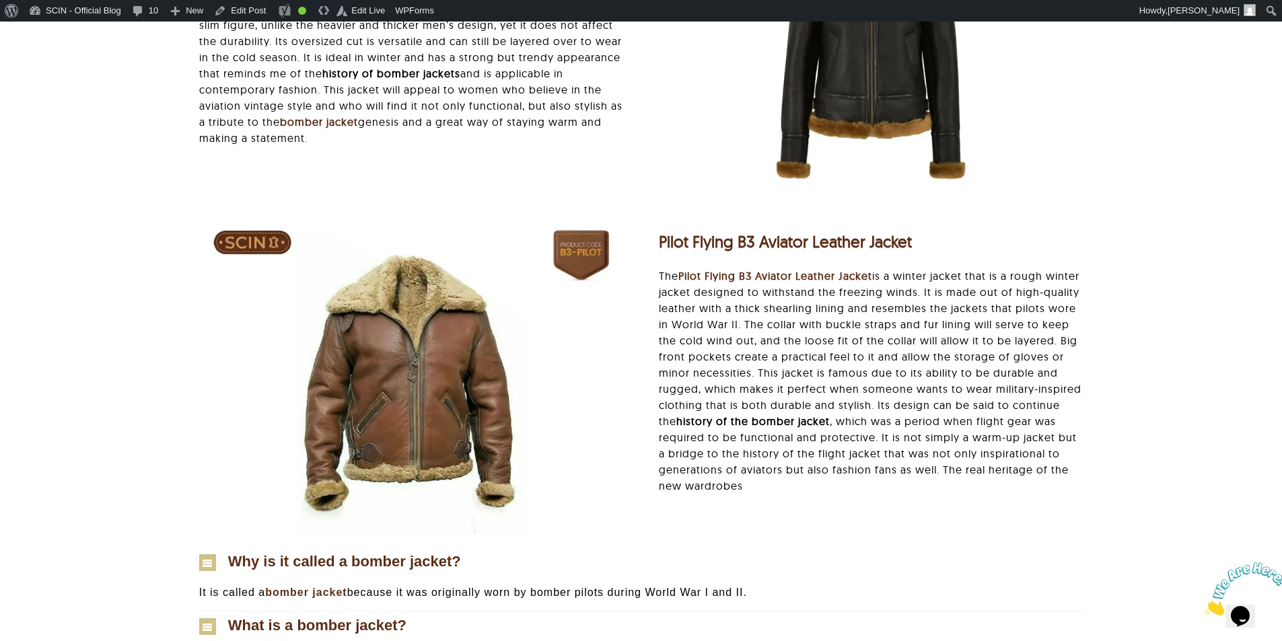
scroll to position [5673, 0]
